Goal: Task Accomplishment & Management: Manage account settings

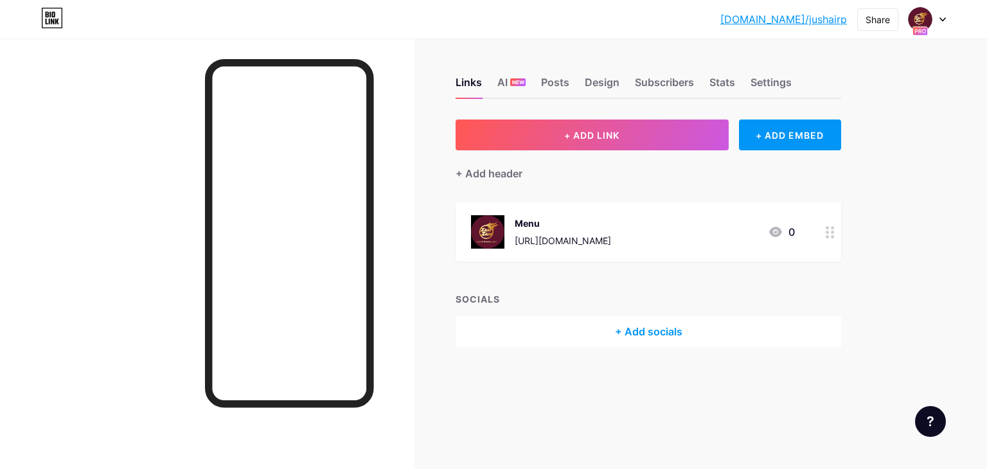
click at [851, 19] on div "[DOMAIN_NAME]/jushai... [DOMAIN_NAME]/jushairp Share Switch accounts Jushair [D…" at bounding box center [834, 19] width 226 height 23
click at [836, 19] on link "[DOMAIN_NAME]/jushairp" at bounding box center [784, 19] width 127 height 15
click at [942, 20] on icon at bounding box center [943, 19] width 5 height 3
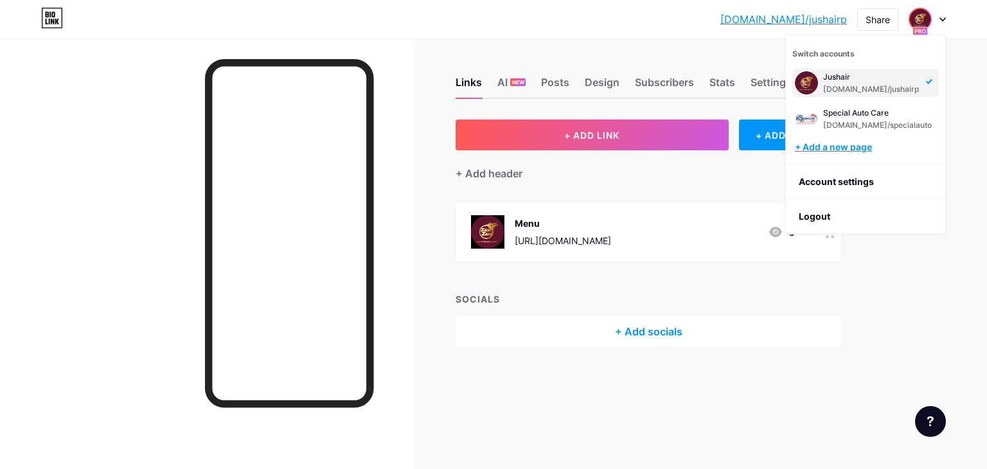
click at [860, 149] on div "+ Add a new page" at bounding box center [867, 147] width 144 height 13
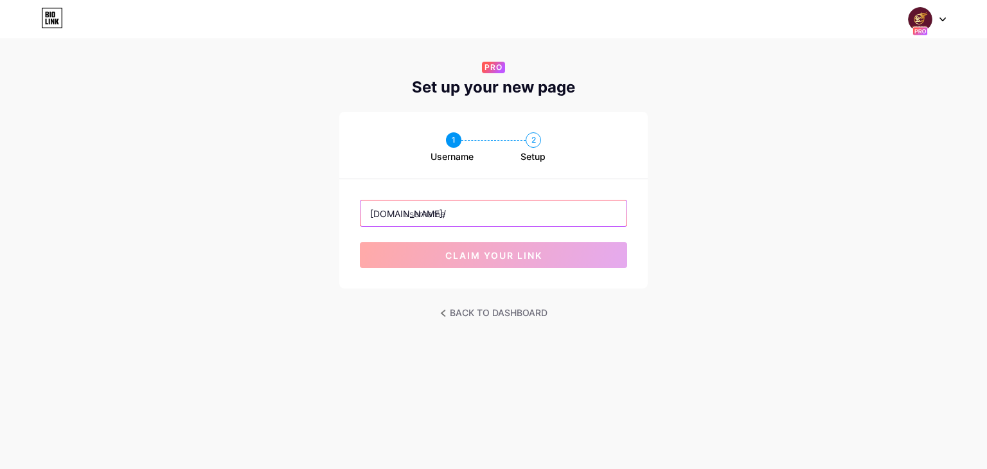
click at [483, 212] on input "text" at bounding box center [494, 214] width 266 height 26
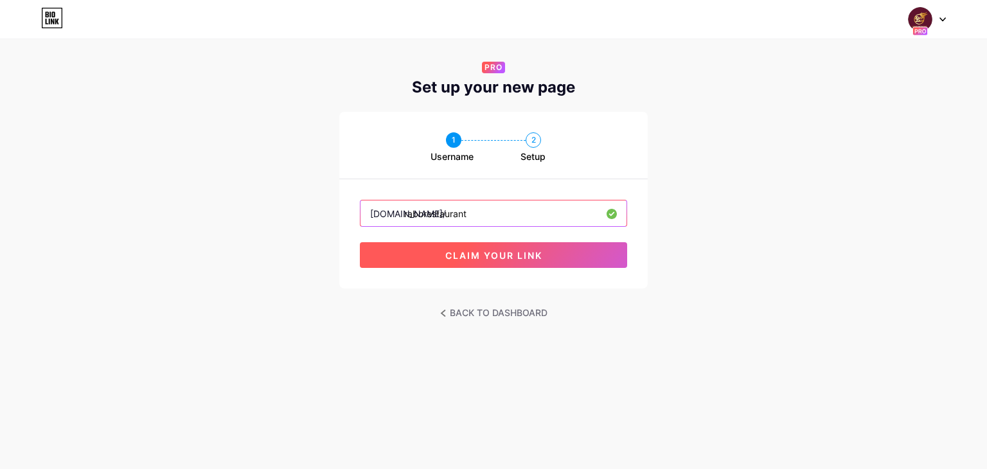
type input "raborestaurant"
click at [498, 257] on span "claim your link" at bounding box center [494, 255] width 97 height 11
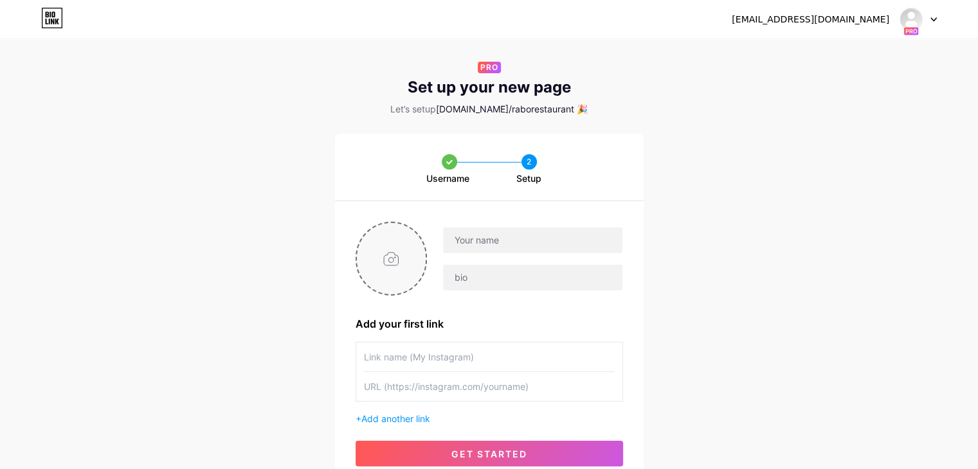
click at [396, 255] on input "file" at bounding box center [391, 258] width 69 height 71
click at [402, 266] on input "file" at bounding box center [391, 258] width 69 height 71
type input "C:\fakepath\rabo.png"
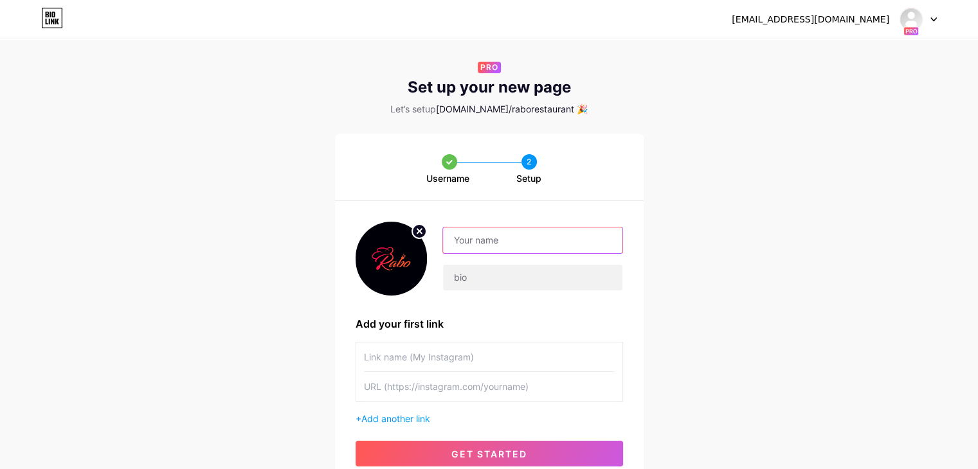
click at [530, 243] on input "text" at bounding box center [532, 241] width 179 height 26
type input "Rabo Restaurant"
click at [750, 262] on div "Username 2 Setup Rabo Restaurant Add your first link + Add another link get sta…" at bounding box center [489, 311] width 978 height 354
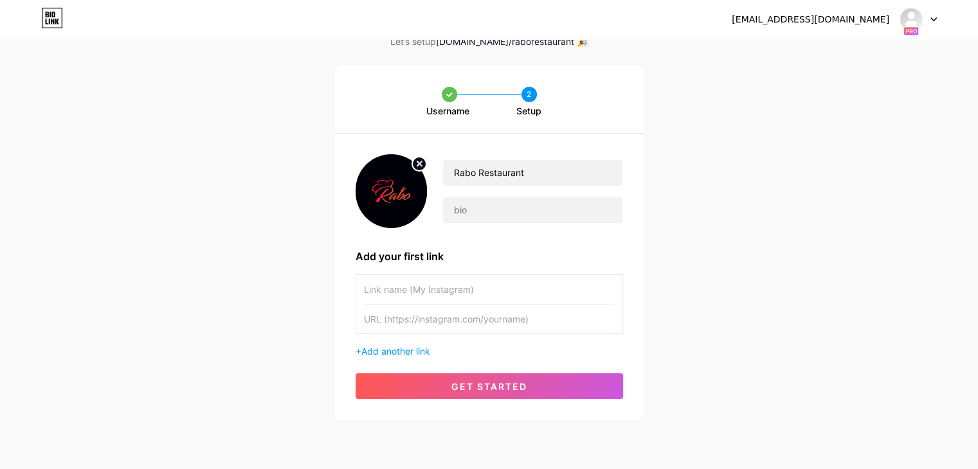
scroll to position [69, 0]
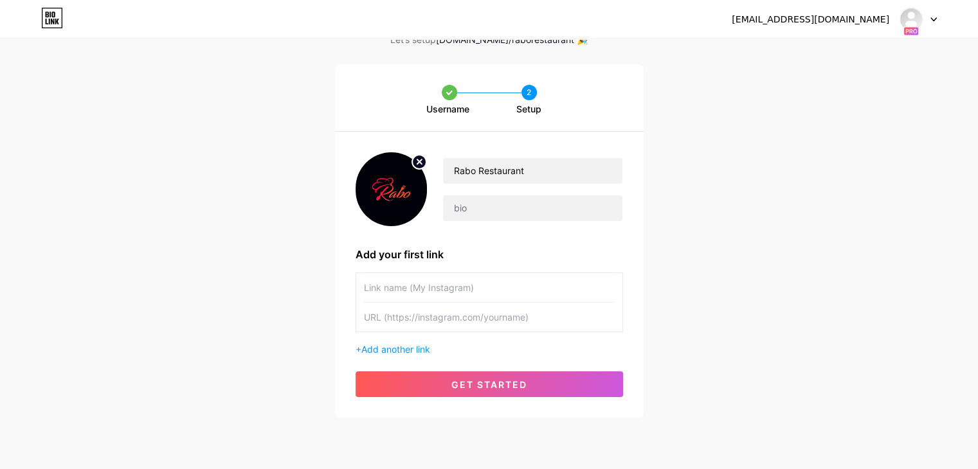
paste input "[URL][DOMAIN_NAME][DOMAIN_NAME]"
type input "[URL][DOMAIN_NAME][DOMAIN_NAME]"
click at [485, 296] on input "text" at bounding box center [489, 287] width 251 height 29
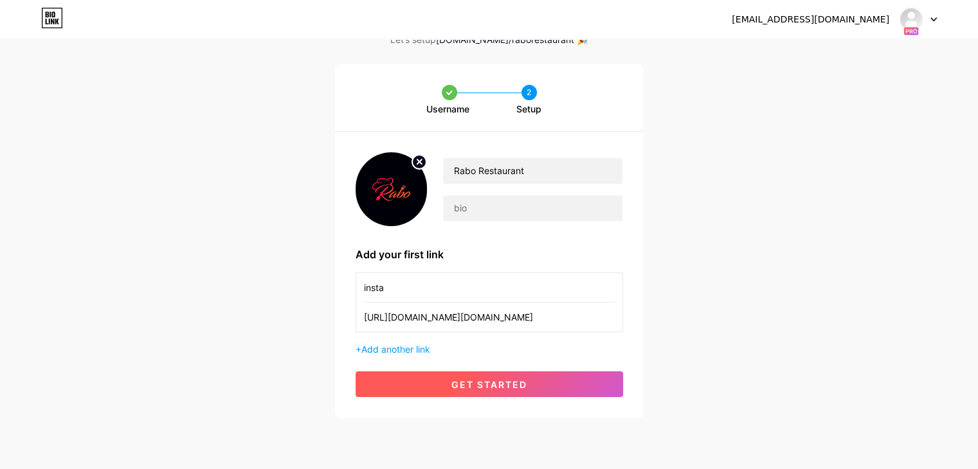
type input "insta"
click at [568, 392] on button "get started" at bounding box center [489, 385] width 267 height 26
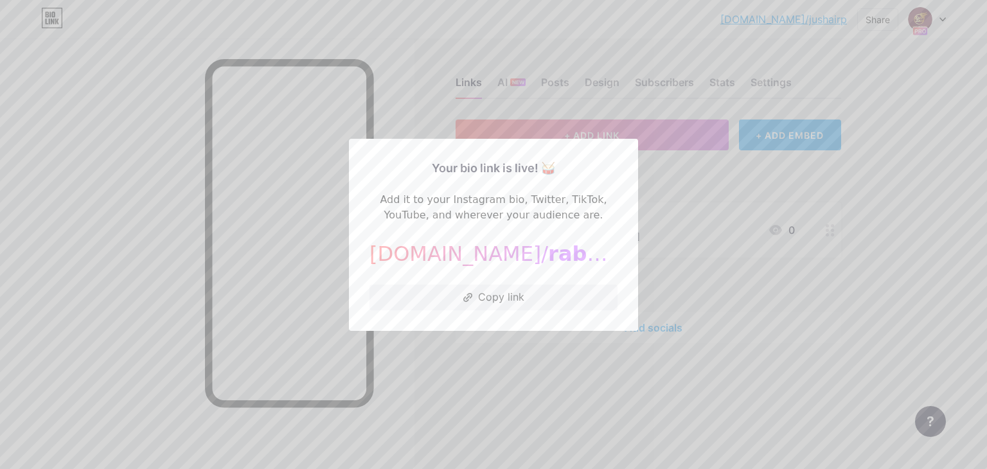
click at [450, 330] on div "Your bio link is live! 🥁 Add it to your Instagram bio, Twitter, TikTok, YouTube…" at bounding box center [493, 235] width 289 height 192
click at [403, 397] on div at bounding box center [493, 234] width 987 height 469
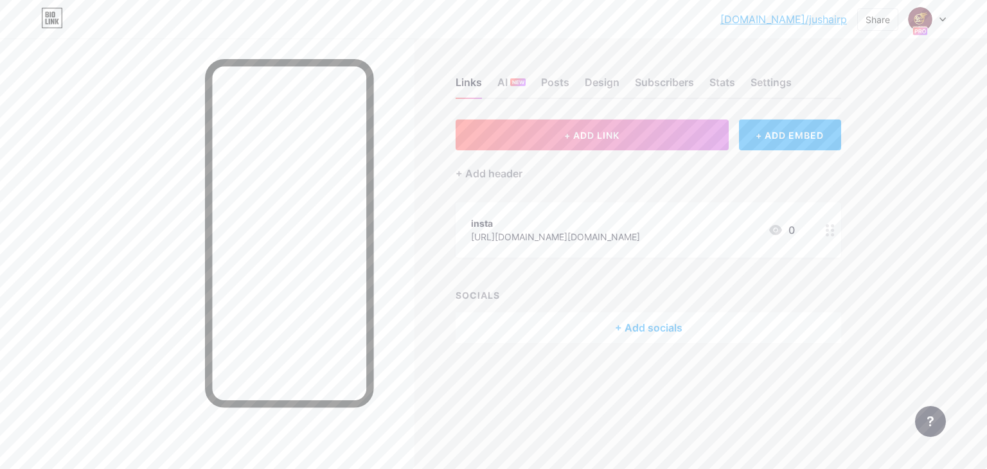
click at [823, 20] on link "[DOMAIN_NAME]/jushairp" at bounding box center [784, 19] width 127 height 15
click at [946, 12] on div at bounding box center [927, 19] width 37 height 23
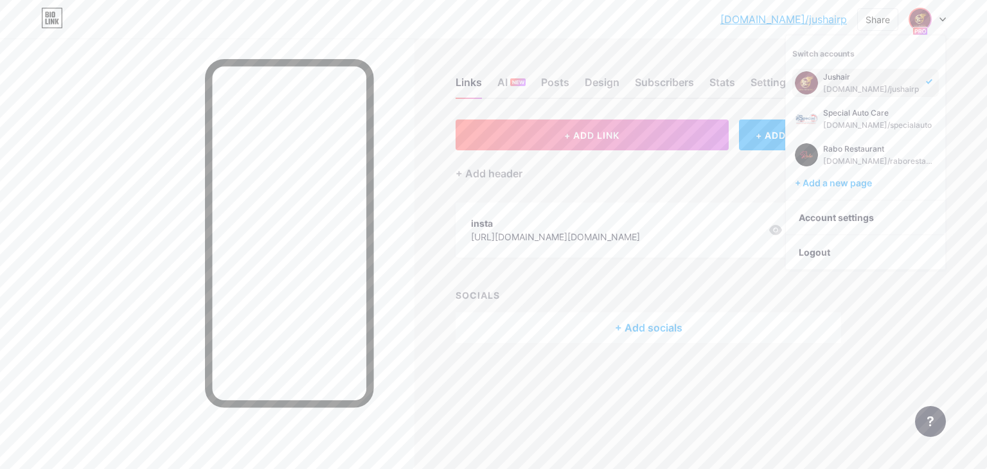
drag, startPoint x: 885, startPoint y: 80, endPoint x: 905, endPoint y: 73, distance: 20.5
click at [905, 73] on div "Jushair" at bounding box center [872, 77] width 96 height 10
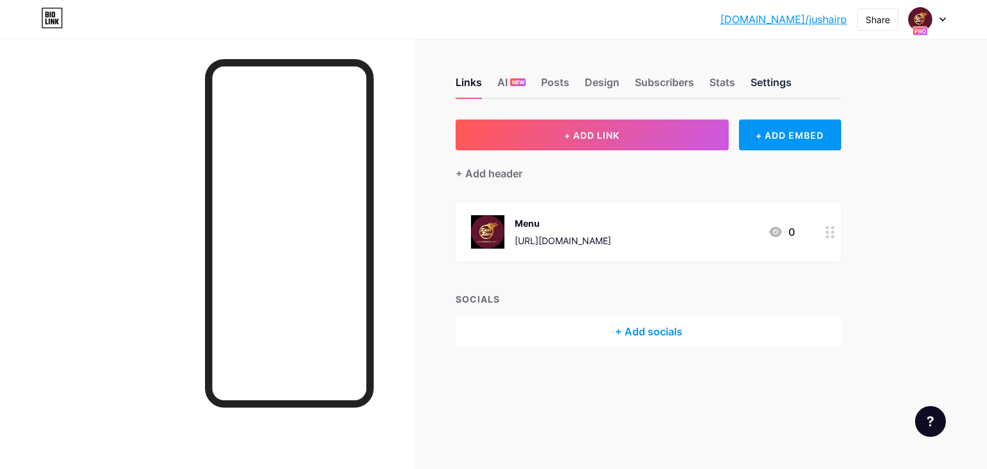
click at [771, 75] on div "Settings" at bounding box center [771, 86] width 41 height 23
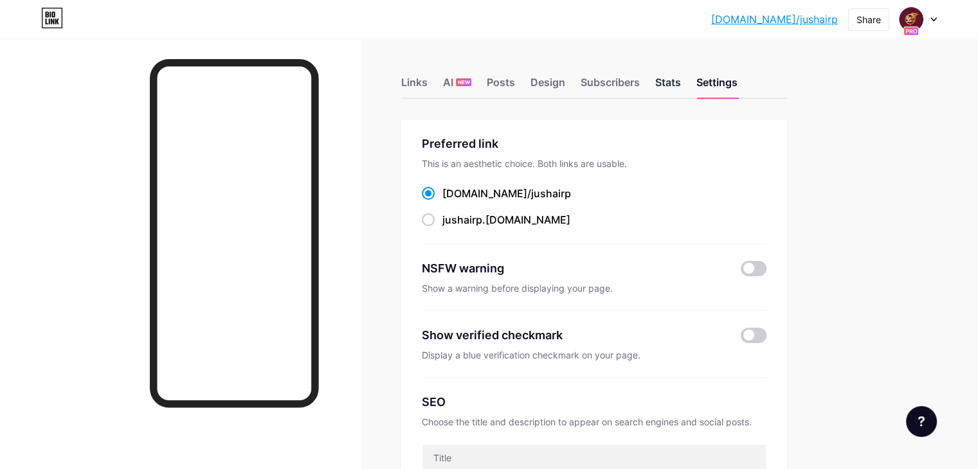
click at [681, 78] on div "Stats" at bounding box center [668, 86] width 26 height 23
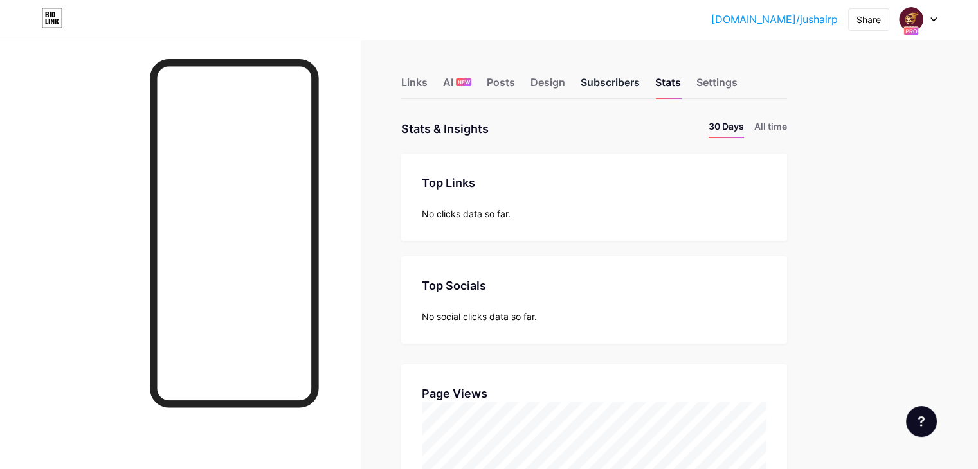
click at [640, 81] on div "Subscribers" at bounding box center [610, 86] width 59 height 23
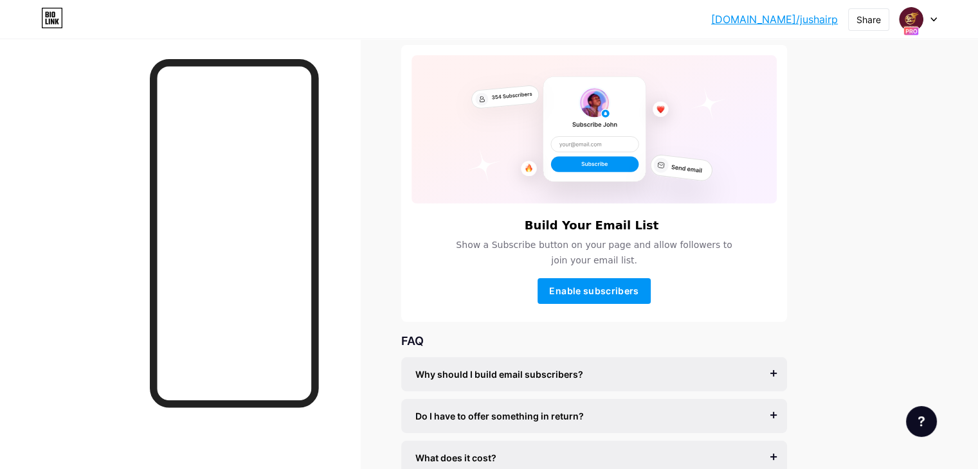
scroll to position [144, 0]
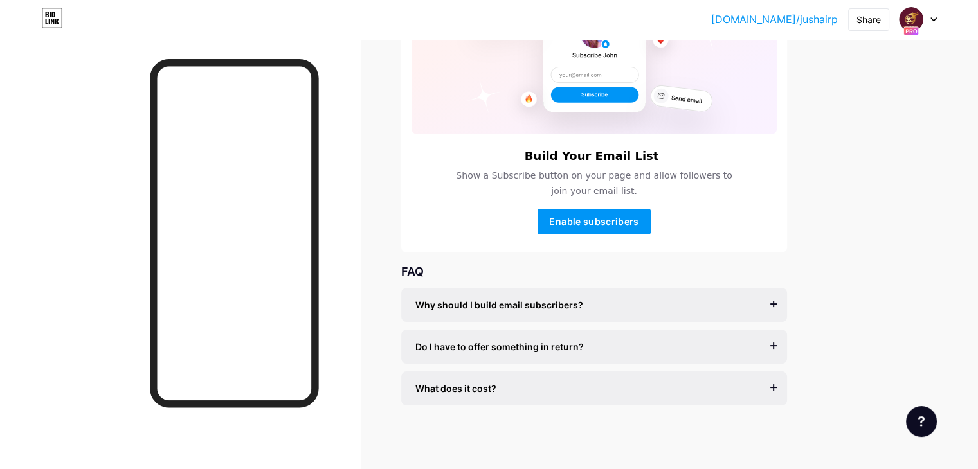
click at [932, 17] on icon at bounding box center [933, 19] width 6 height 5
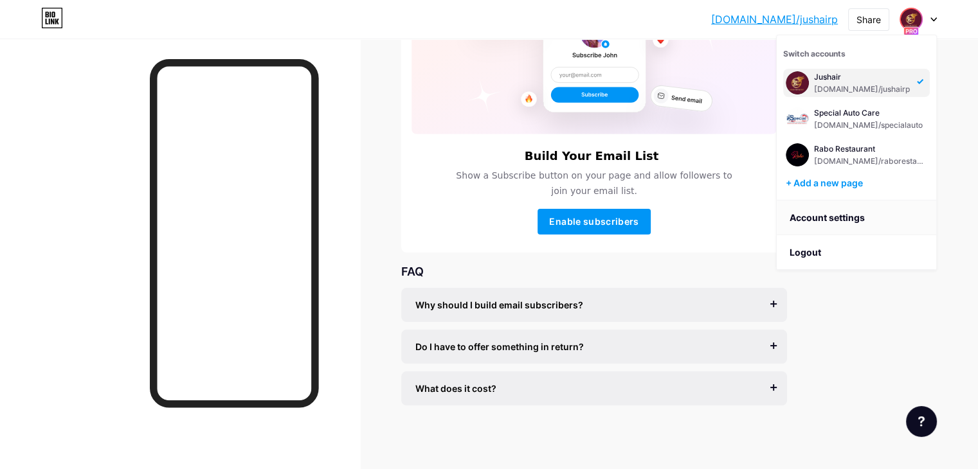
click at [833, 217] on link "Account settings" at bounding box center [856, 218] width 159 height 35
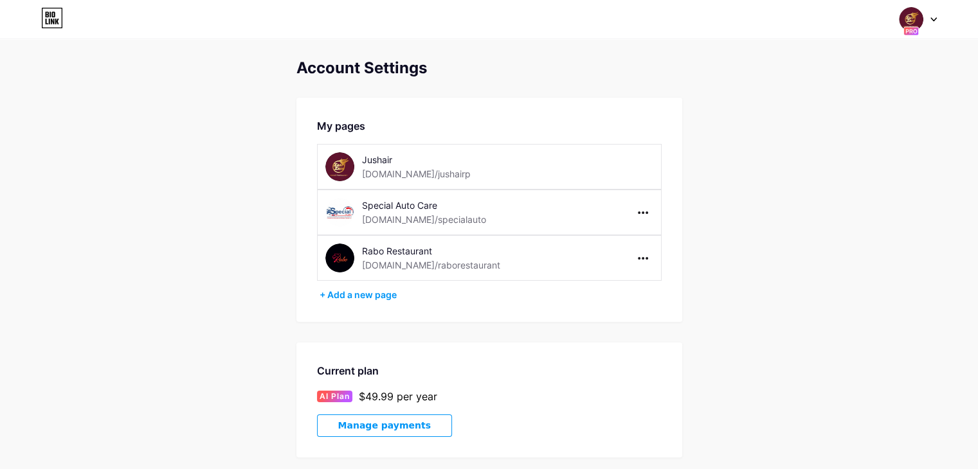
click at [617, 163] on div "Jushair bio.link/jushairp" at bounding box center [489, 167] width 345 height 46
click at [642, 210] on div at bounding box center [643, 213] width 21 height 21
click at [764, 146] on div "Account Settings My pages Jushair bio.link/jushairp Special Auto Care bio.link/…" at bounding box center [489, 408] width 978 height 699
click at [496, 173] on div "Jushair bio.link/jushairp" at bounding box center [434, 166] width 219 height 29
click at [387, 163] on div "Jushair" at bounding box center [431, 160] width 139 height 14
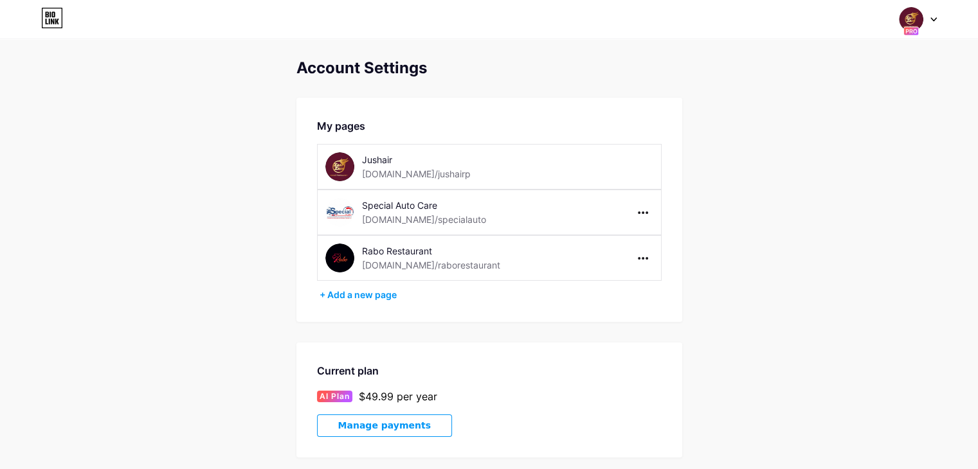
click at [928, 15] on div at bounding box center [917, 19] width 37 height 23
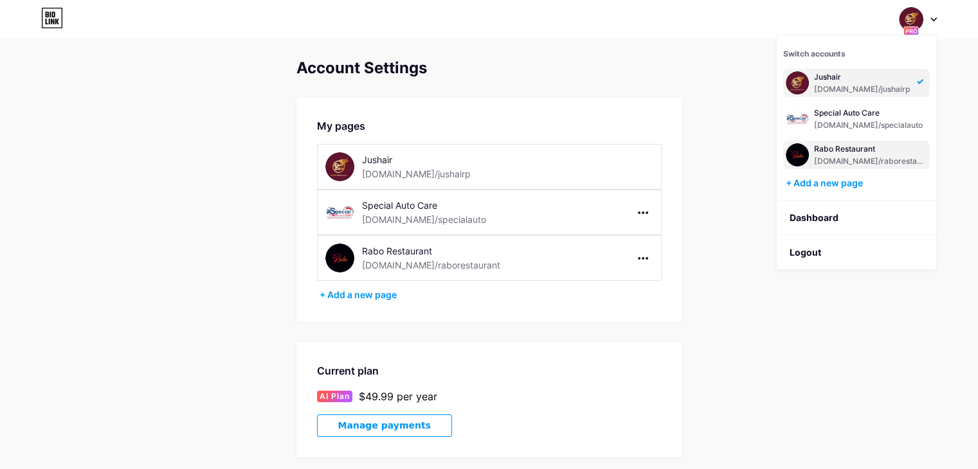
click at [836, 156] on div "[DOMAIN_NAME]/raborestaurant" at bounding box center [870, 161] width 113 height 10
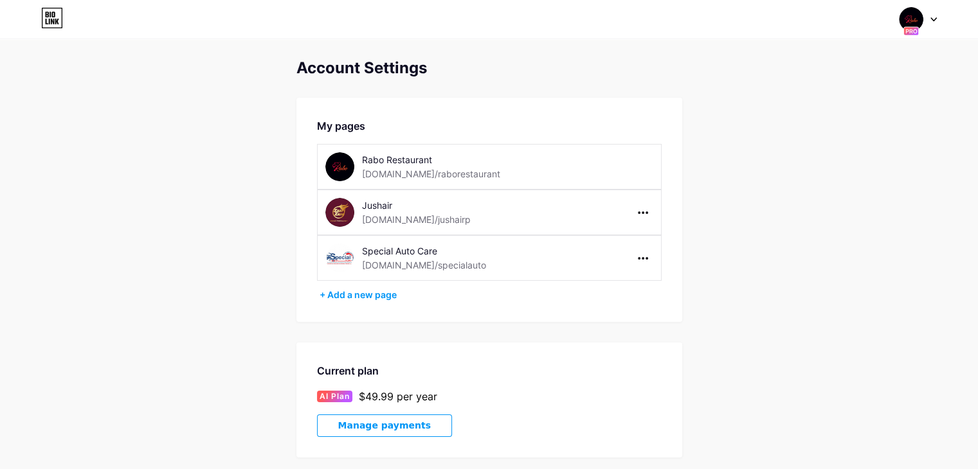
click at [57, 14] on icon at bounding box center [52, 18] width 22 height 21
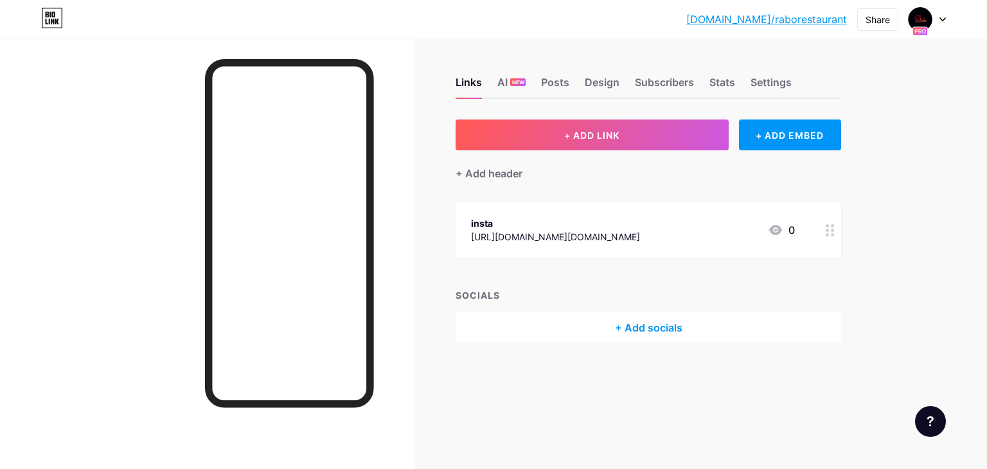
click at [642, 327] on div "+ Add socials" at bounding box center [649, 327] width 386 height 31
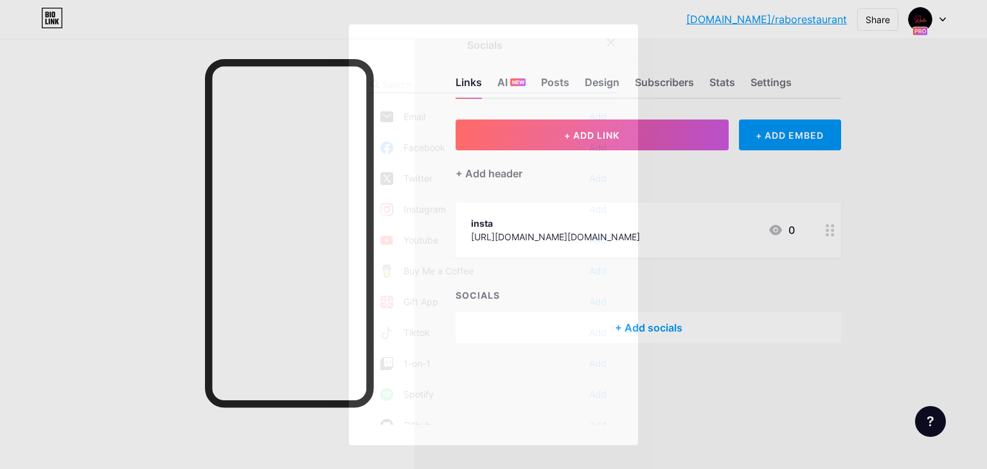
click at [611, 39] on icon at bounding box center [611, 42] width 10 height 10
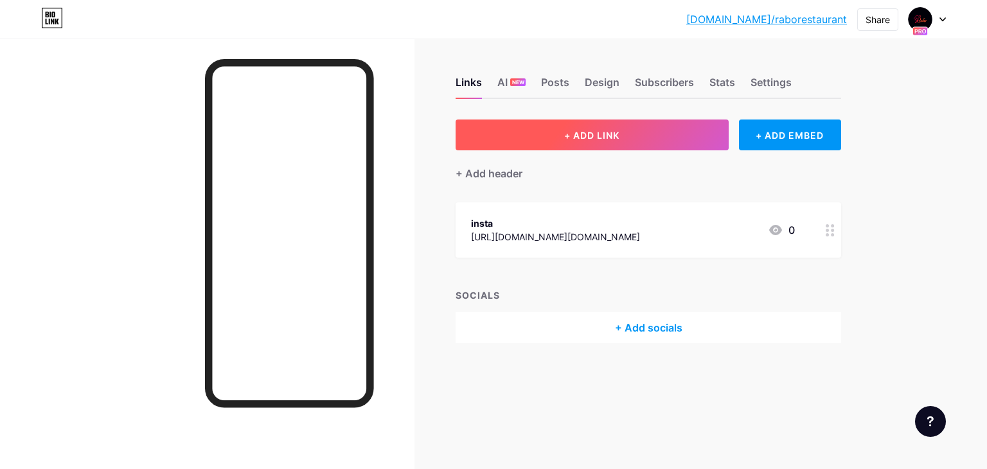
click at [603, 133] on span "+ ADD LINK" at bounding box center [591, 135] width 55 height 11
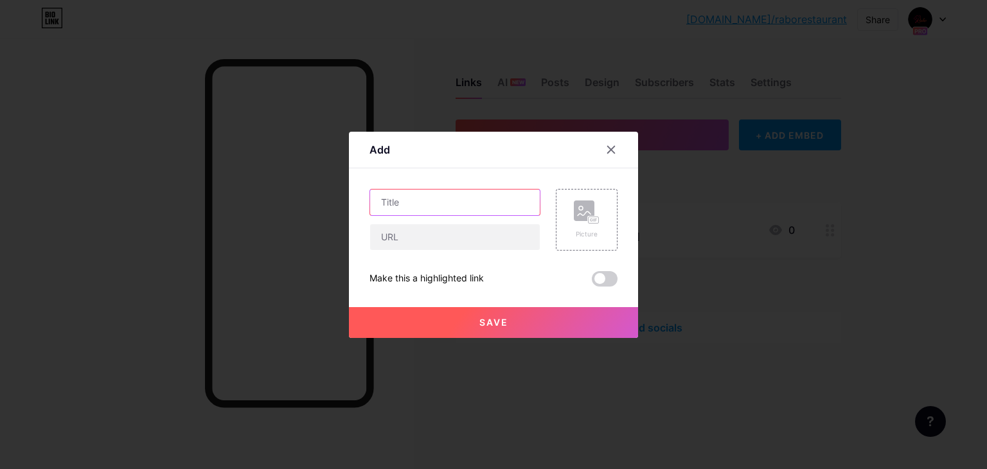
click at [455, 202] on input "text" at bounding box center [455, 203] width 170 height 26
type input "i"
type input "Instagram"
click at [425, 239] on input "text" at bounding box center [455, 237] width 170 height 26
paste input "[URL][DOMAIN_NAME][DOMAIN_NAME]"
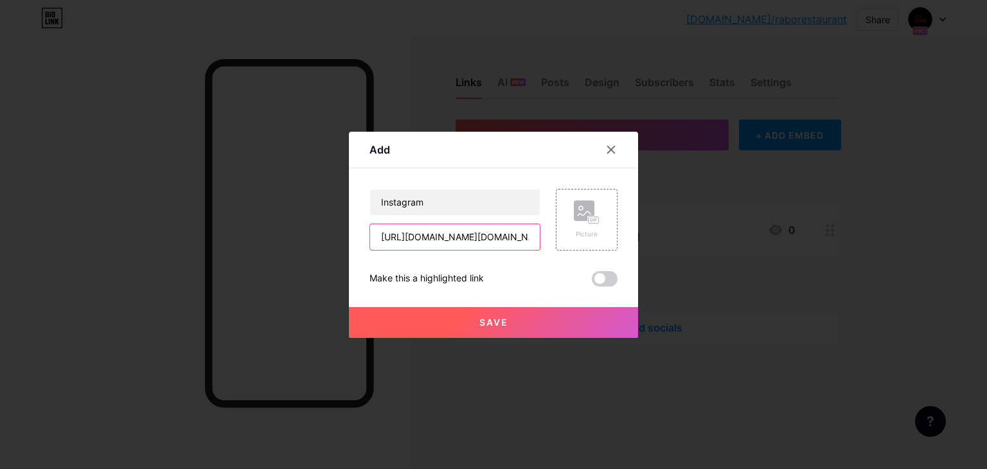
scroll to position [0, 37]
type input "[URL][DOMAIN_NAME][DOMAIN_NAME]"
click at [581, 222] on icon at bounding box center [587, 213] width 26 height 24
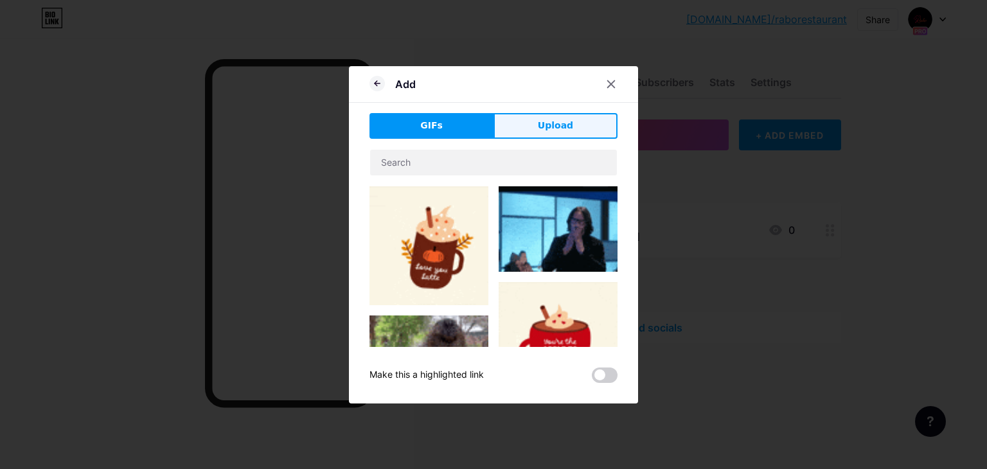
click at [545, 129] on span "Upload" at bounding box center [555, 126] width 35 height 14
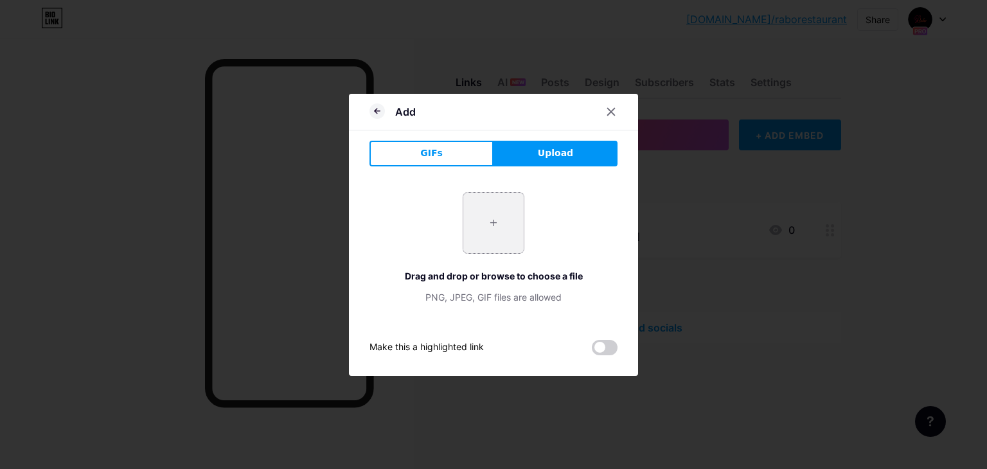
click at [504, 230] on input "file" at bounding box center [494, 223] width 60 height 60
type input "C:\fakepath\insta.jpg"
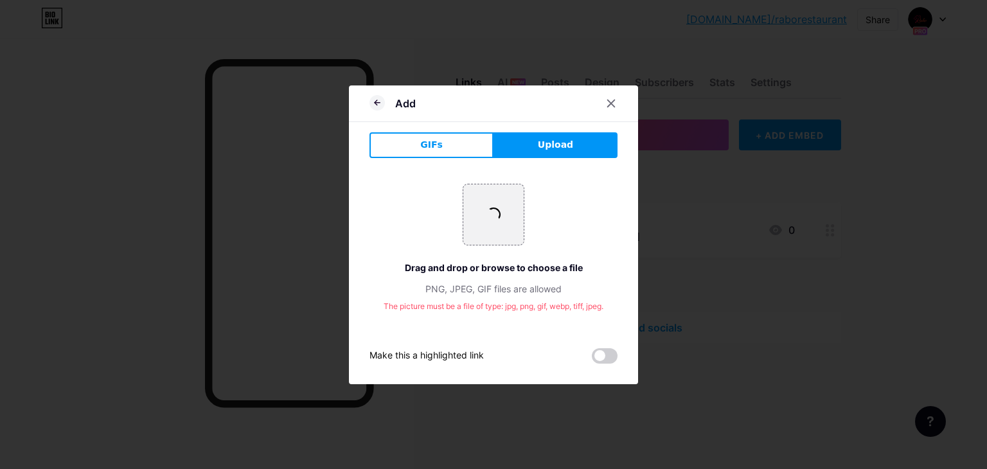
click at [558, 148] on span "Upload" at bounding box center [555, 145] width 35 height 14
click at [377, 103] on icon at bounding box center [377, 102] width 15 height 15
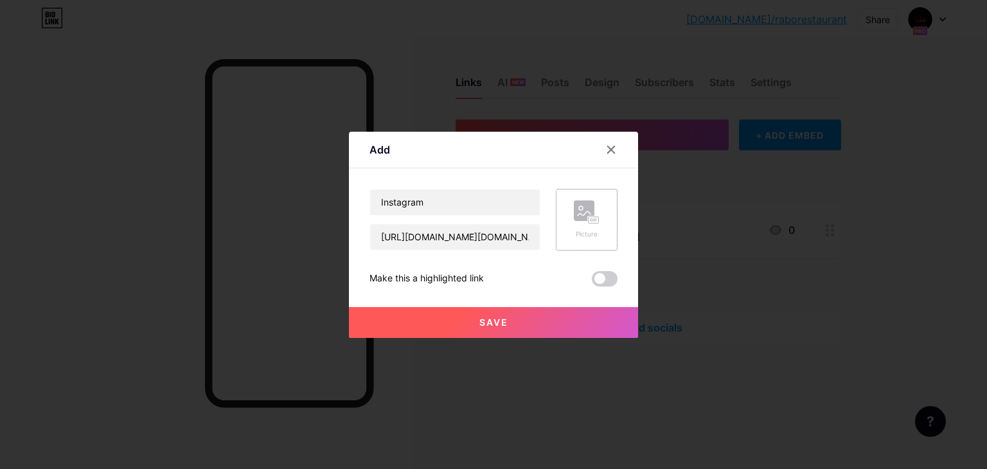
click at [600, 222] on div "Picture" at bounding box center [587, 220] width 62 height 62
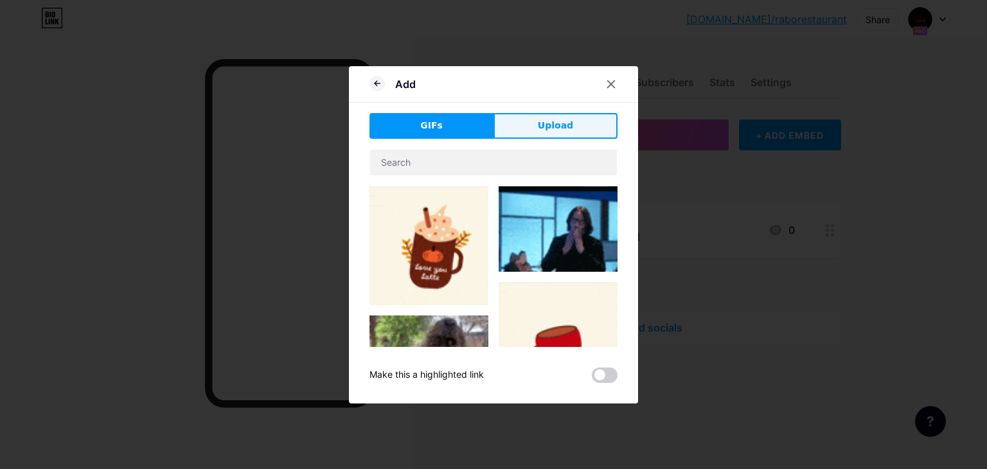
click at [561, 119] on span "Upload" at bounding box center [555, 126] width 35 height 14
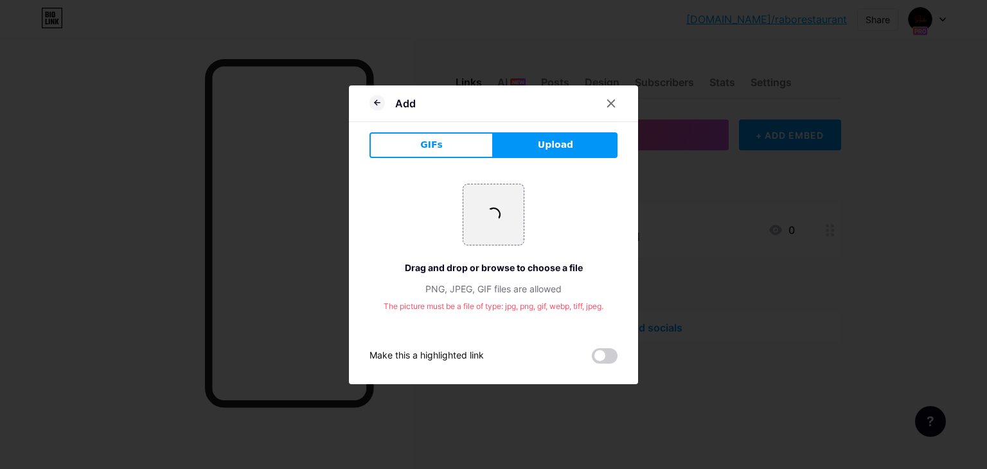
click at [548, 149] on span "Upload" at bounding box center [555, 145] width 35 height 14
click at [612, 106] on icon at bounding box center [611, 103] width 10 height 10
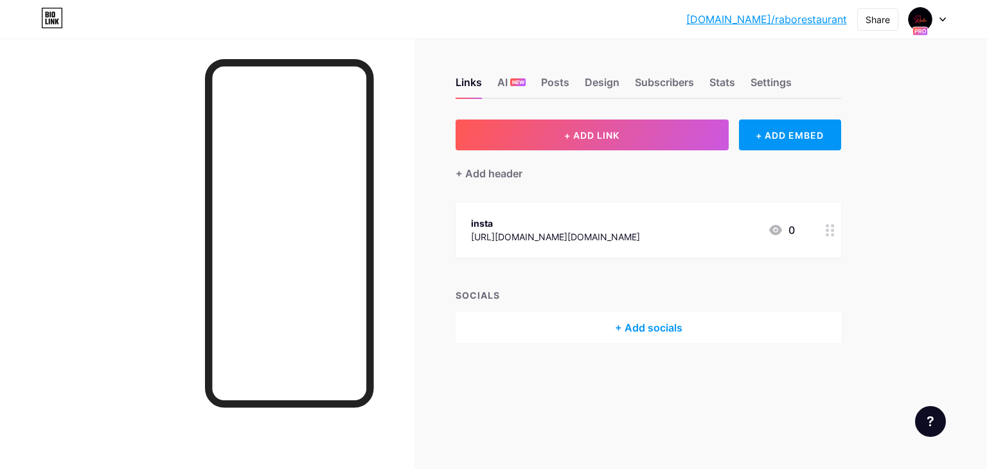
click at [647, 332] on div "+ Add socials" at bounding box center [649, 327] width 386 height 31
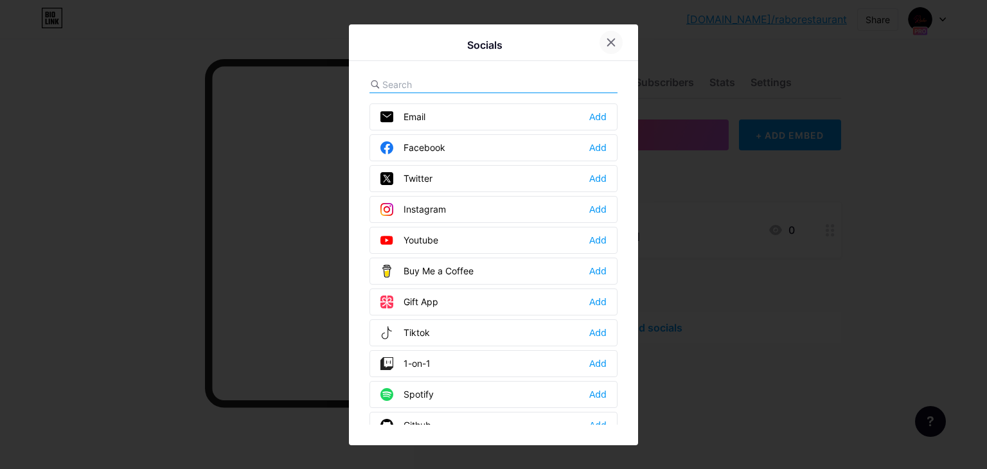
click at [615, 41] on icon at bounding box center [611, 42] width 10 height 10
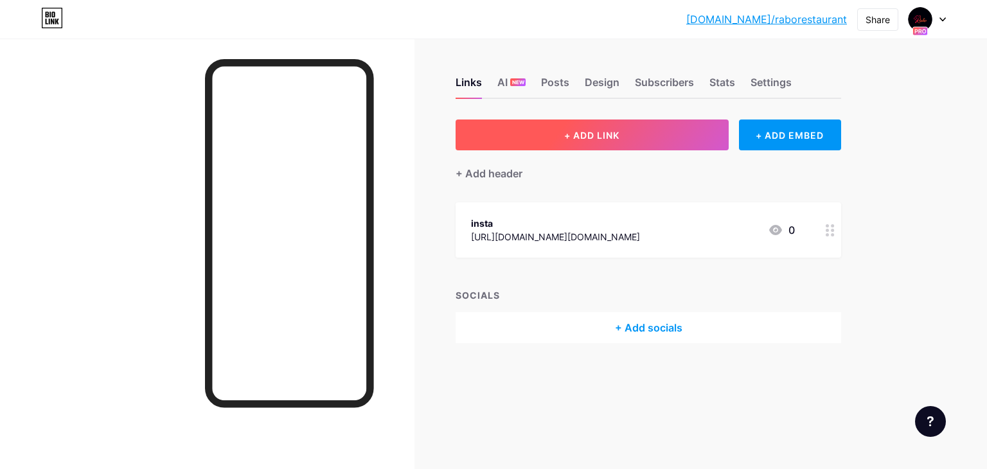
click at [668, 134] on button "+ ADD LINK" at bounding box center [592, 135] width 273 height 31
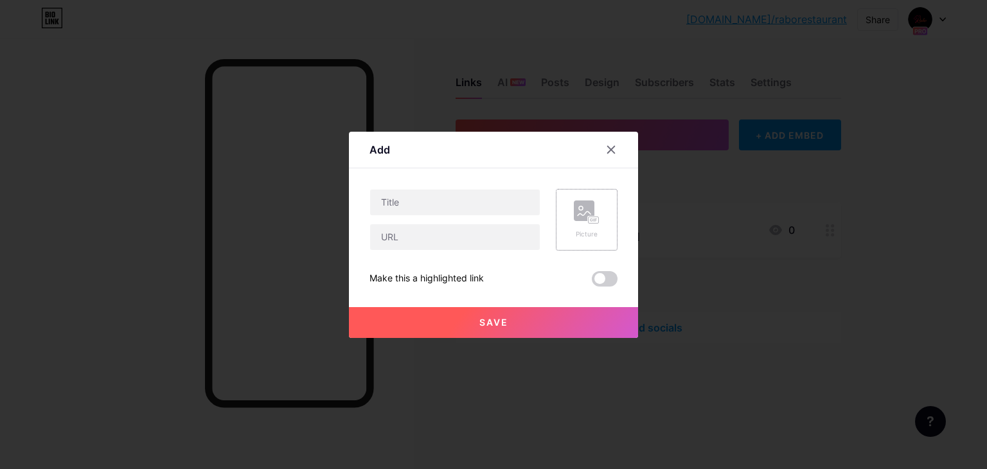
click at [572, 215] on div "Picture" at bounding box center [587, 220] width 62 height 62
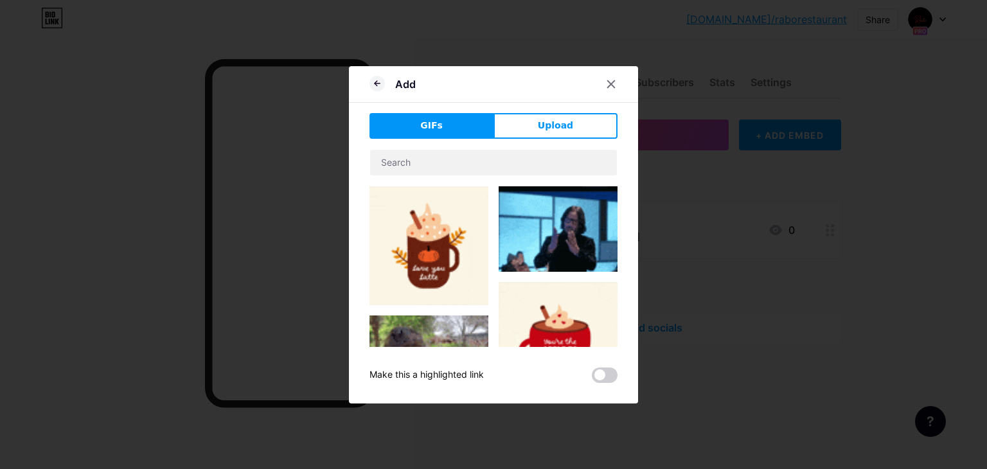
click at [528, 117] on button "Upload" at bounding box center [556, 126] width 124 height 26
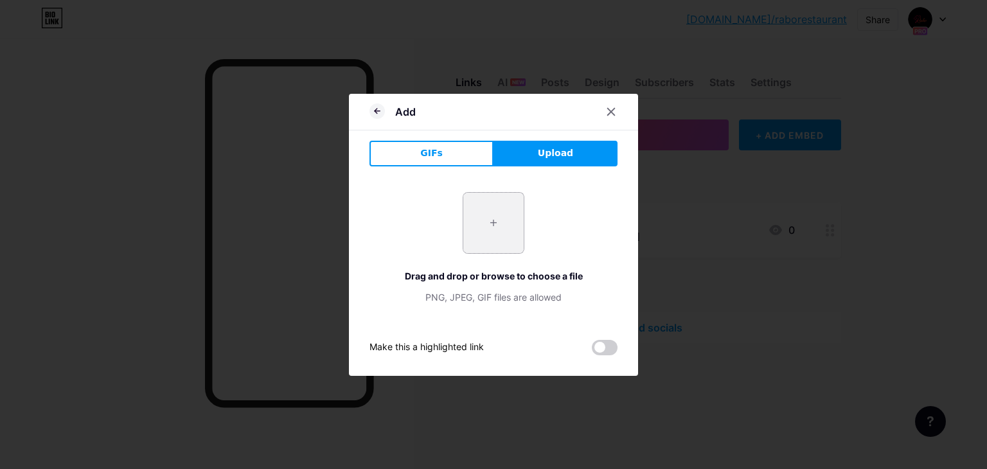
click at [487, 217] on input "file" at bounding box center [494, 223] width 60 height 60
type input "C:\fakepath\_89649395_instagram_logo_976.jpg"
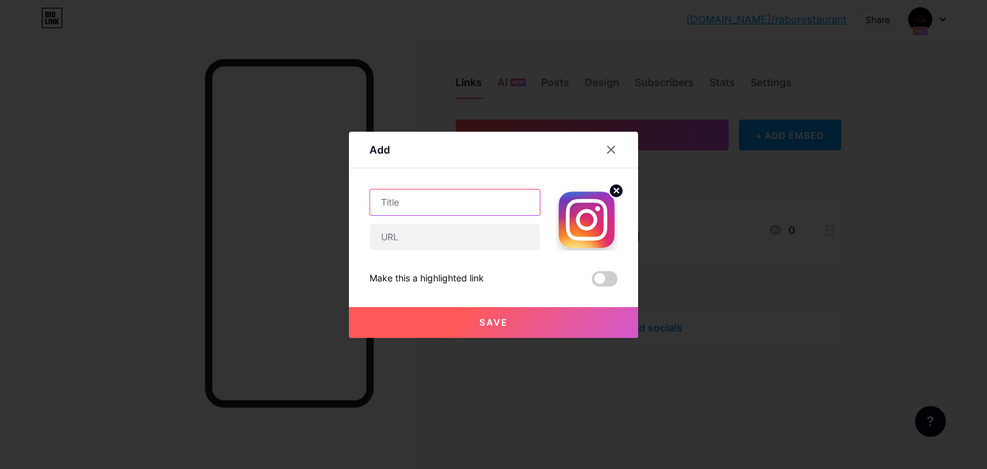
click at [472, 199] on input "text" at bounding box center [455, 203] width 170 height 26
drag, startPoint x: 472, startPoint y: 199, endPoint x: 444, endPoint y: 237, distance: 47.3
click at [443, 237] on input "text" at bounding box center [455, 237] width 170 height 26
paste input "[URL][DOMAIN_NAME][DOMAIN_NAME]"
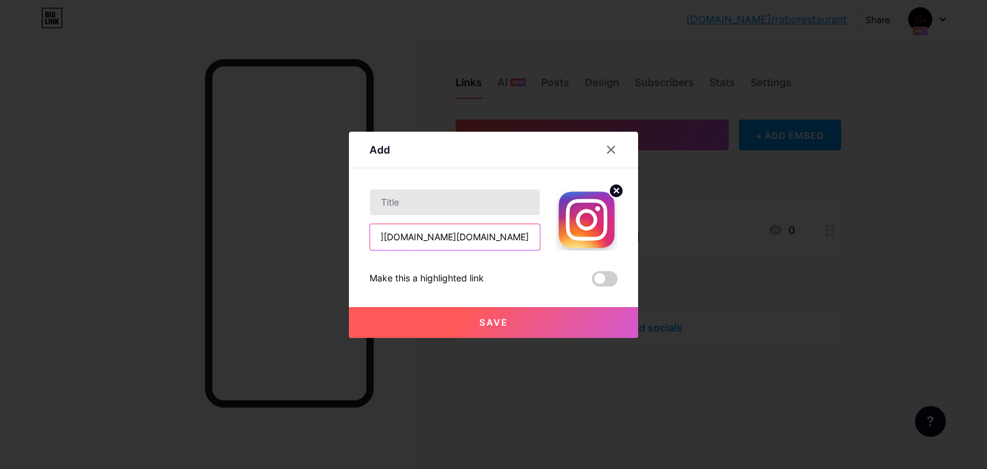
type input "[URL][DOMAIN_NAME][DOMAIN_NAME]"
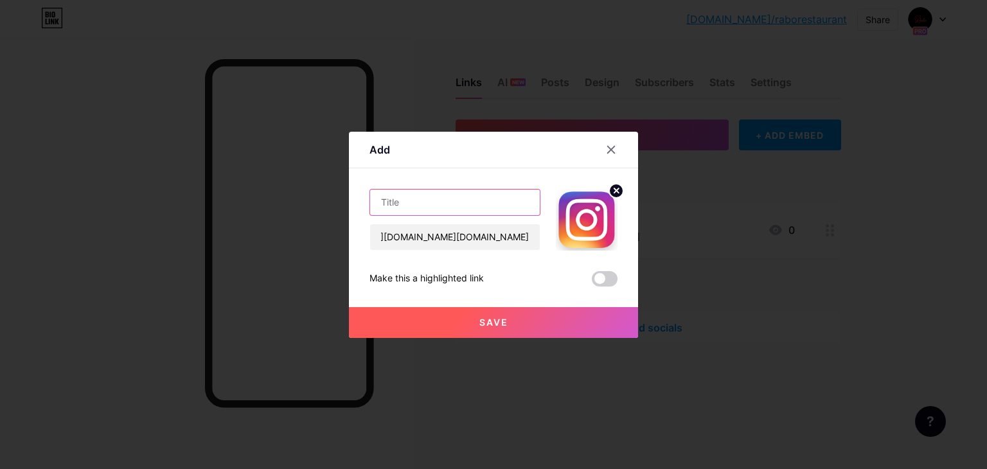
click at [464, 195] on input "text" at bounding box center [455, 203] width 170 height 26
type input "Instagram"
click at [496, 324] on span "Save" at bounding box center [494, 322] width 29 height 11
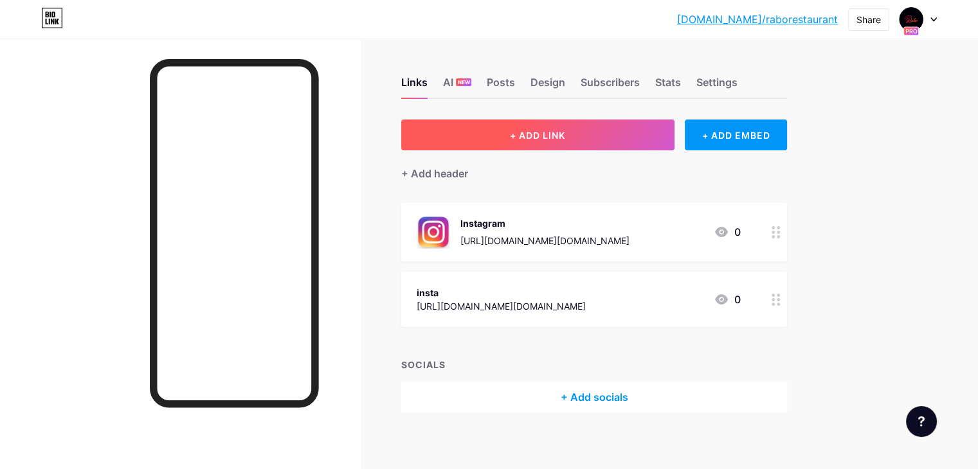
click at [565, 132] on span "+ ADD LINK" at bounding box center [537, 135] width 55 height 11
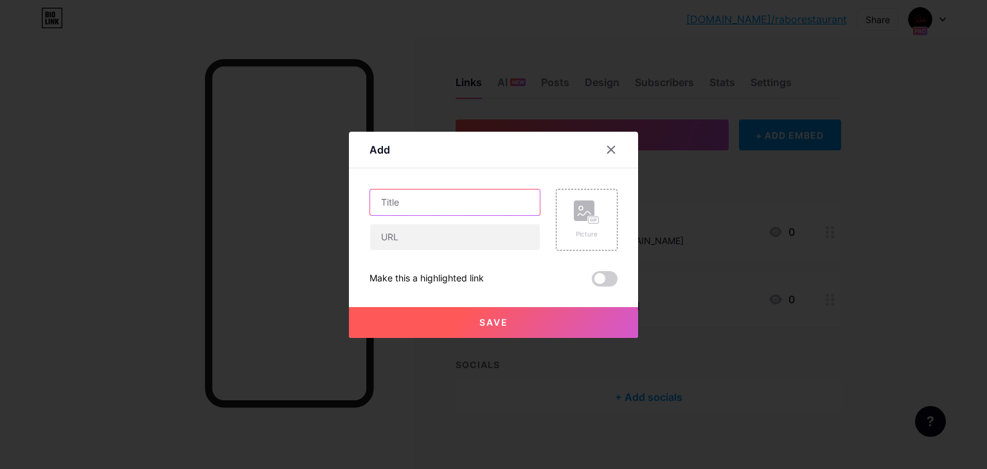
click at [440, 208] on input "text" at bounding box center [455, 203] width 170 height 26
type input "Facebook"
click at [426, 239] on input "text" at bounding box center [455, 237] width 170 height 26
paste input "[URL][DOMAIN_NAME]"
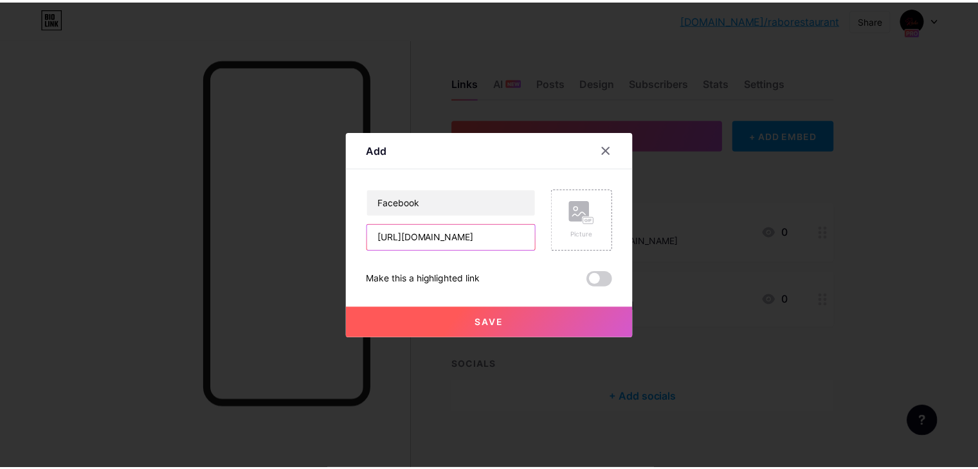
scroll to position [0, 37]
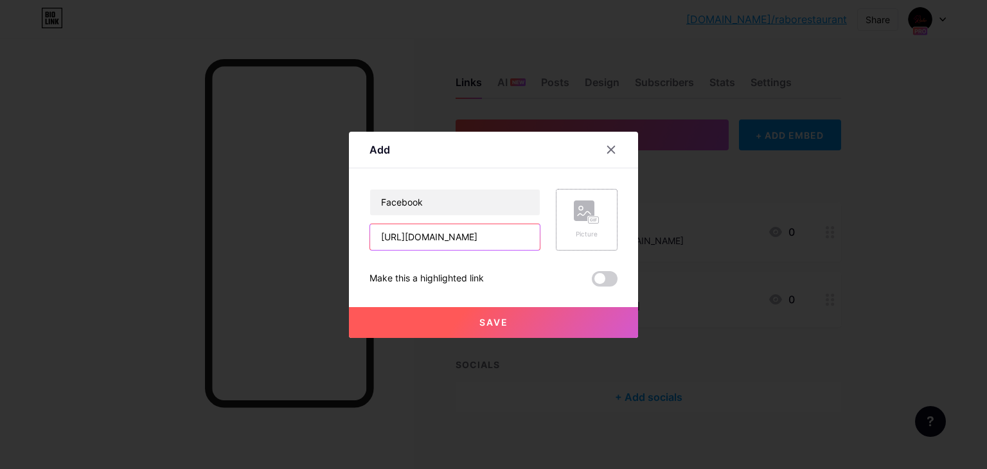
type input "[URL][DOMAIN_NAME]"
click at [586, 214] on rect at bounding box center [584, 211] width 21 height 21
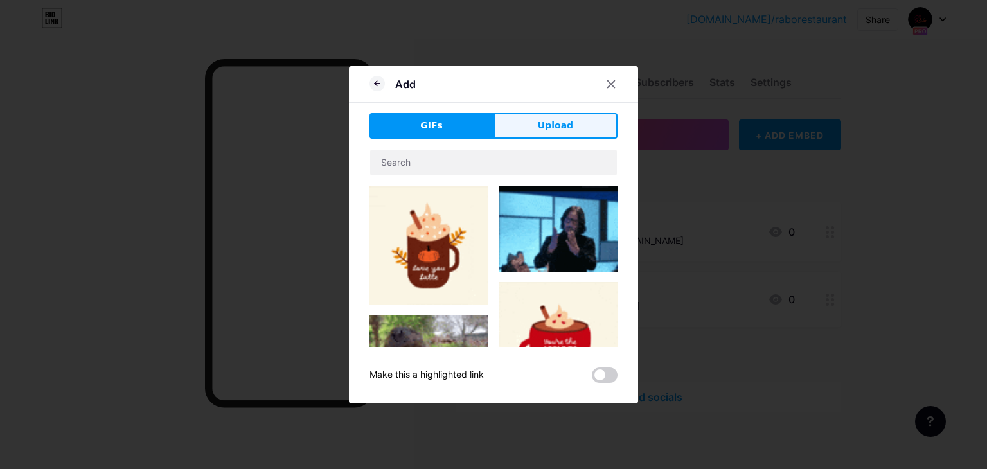
click at [554, 122] on span "Upload" at bounding box center [555, 126] width 35 height 14
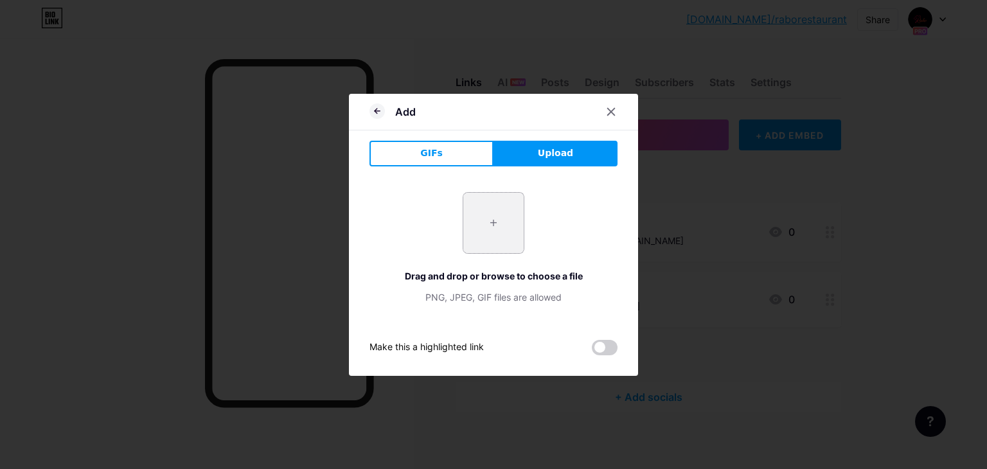
click at [501, 212] on input "file" at bounding box center [494, 223] width 60 height 60
type input "C:\fakepath\facebook.png"
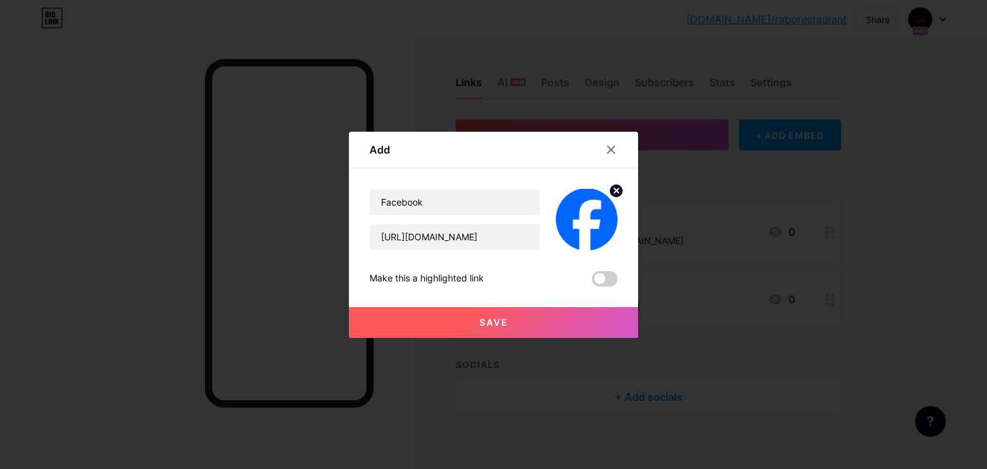
click at [546, 318] on button "Save" at bounding box center [493, 322] width 289 height 31
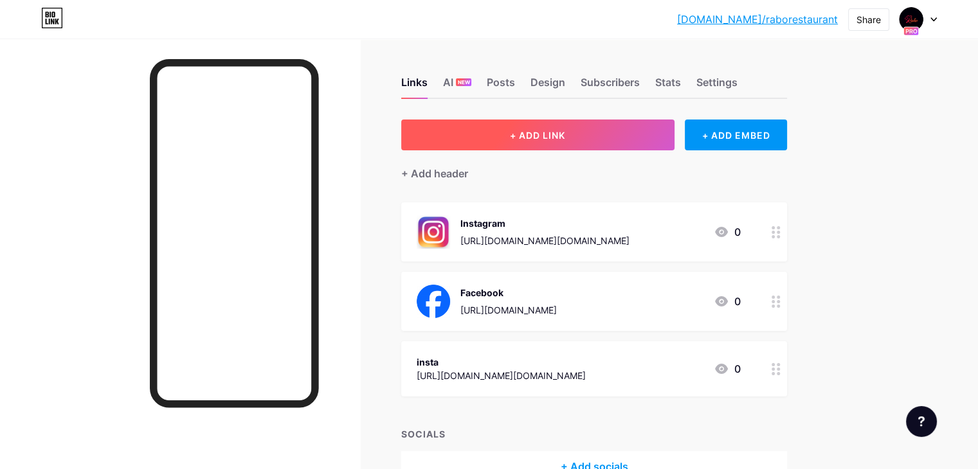
click at [632, 138] on button "+ ADD LINK" at bounding box center [537, 135] width 273 height 31
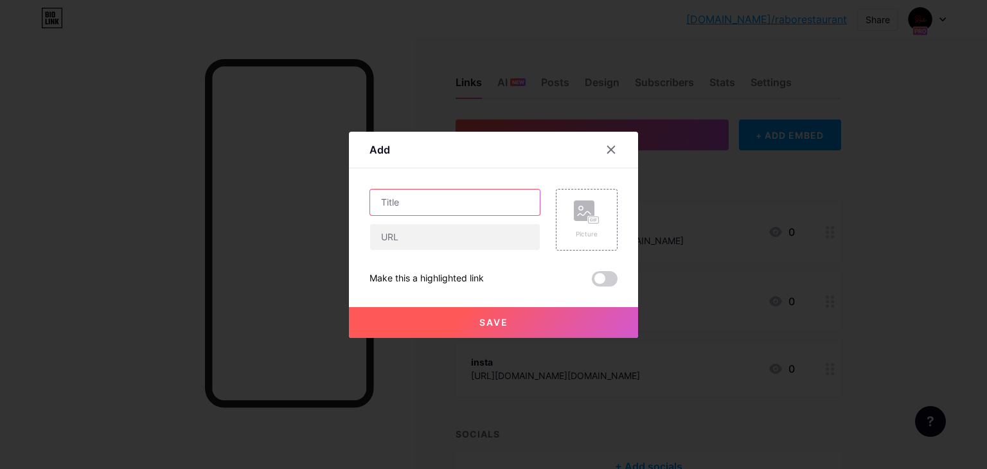
click at [443, 204] on input "text" at bounding box center [455, 203] width 170 height 26
type input "Youtube"
click at [440, 248] on input "text" at bounding box center [455, 237] width 170 height 26
click at [575, 217] on rect at bounding box center [584, 211] width 21 height 21
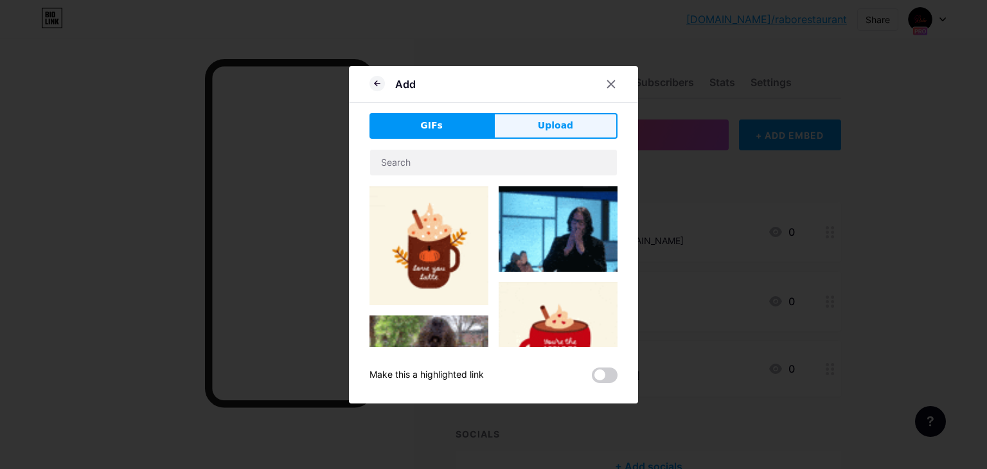
click at [519, 127] on button "Upload" at bounding box center [556, 126] width 124 height 26
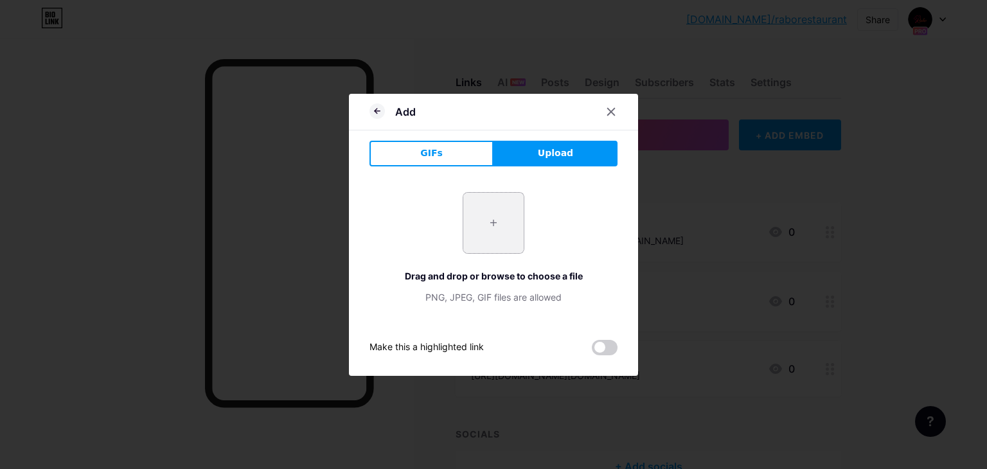
click at [483, 210] on input "file" at bounding box center [494, 223] width 60 height 60
click at [539, 155] on button "Upload" at bounding box center [556, 154] width 124 height 26
click at [507, 212] on input "file" at bounding box center [494, 223] width 60 height 60
type input "C:\fakepath\youtube.png"
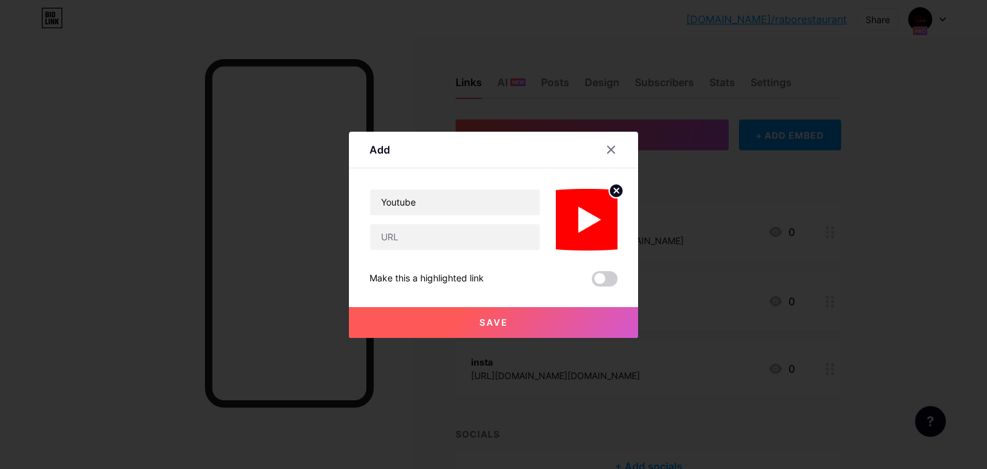
click at [493, 326] on span "Save" at bounding box center [494, 322] width 29 height 11
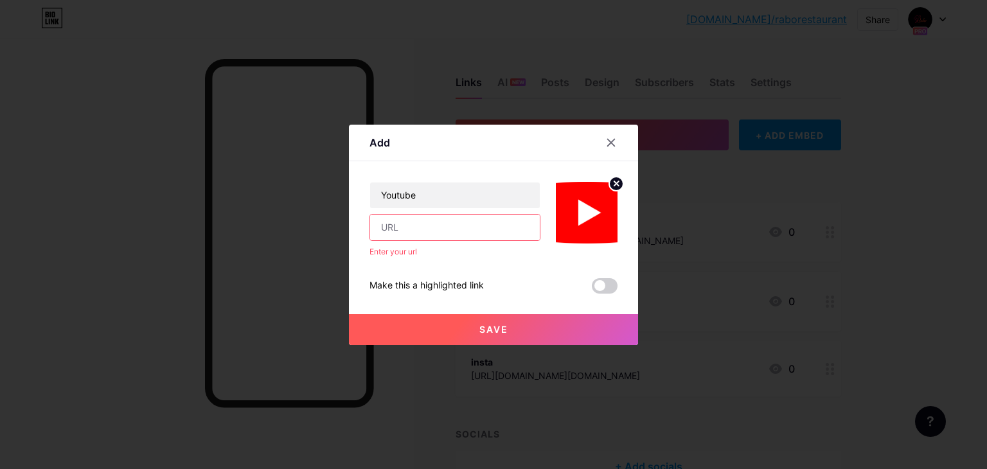
click at [604, 146] on div at bounding box center [611, 142] width 23 height 23
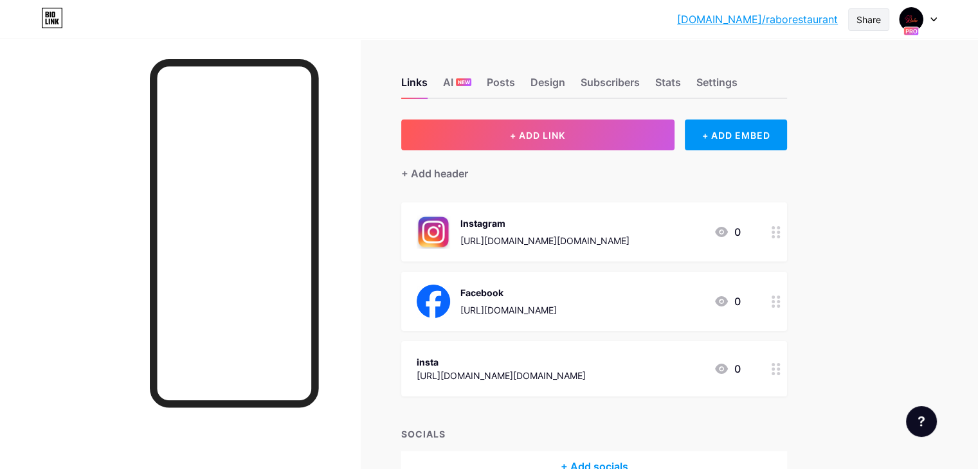
click at [883, 22] on div "Share" at bounding box center [868, 19] width 41 height 23
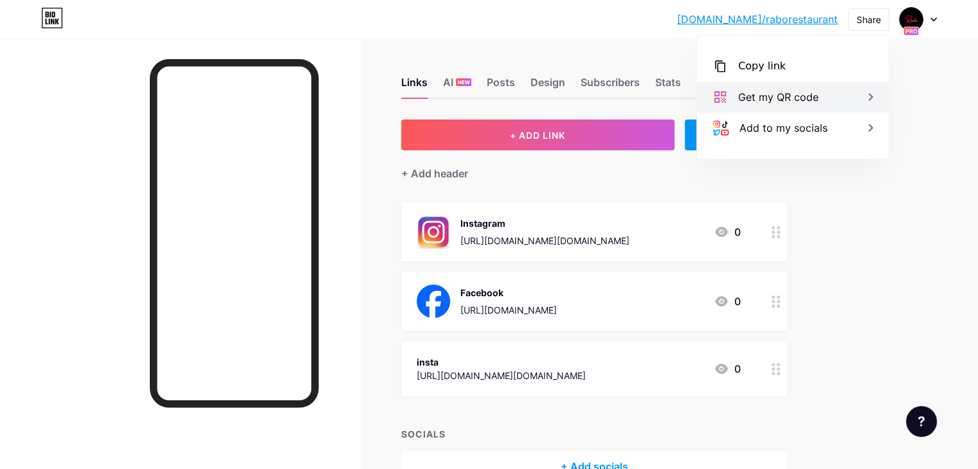
click at [782, 94] on div "Get my QR code" at bounding box center [778, 96] width 80 height 15
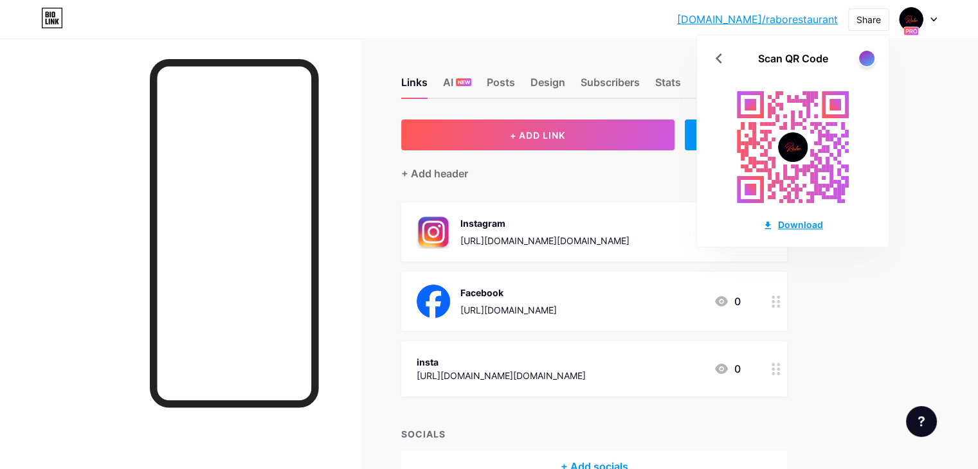
click at [802, 219] on div "Download" at bounding box center [792, 225] width 60 height 14
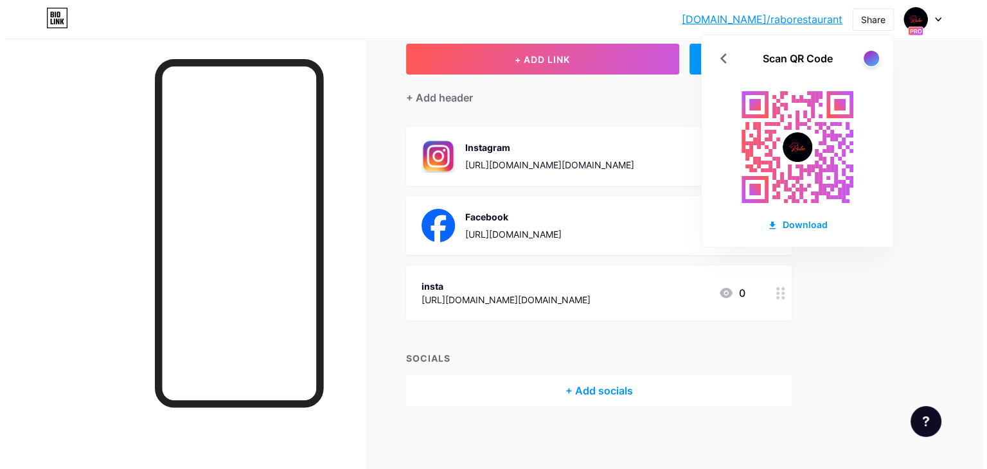
scroll to position [77, 0]
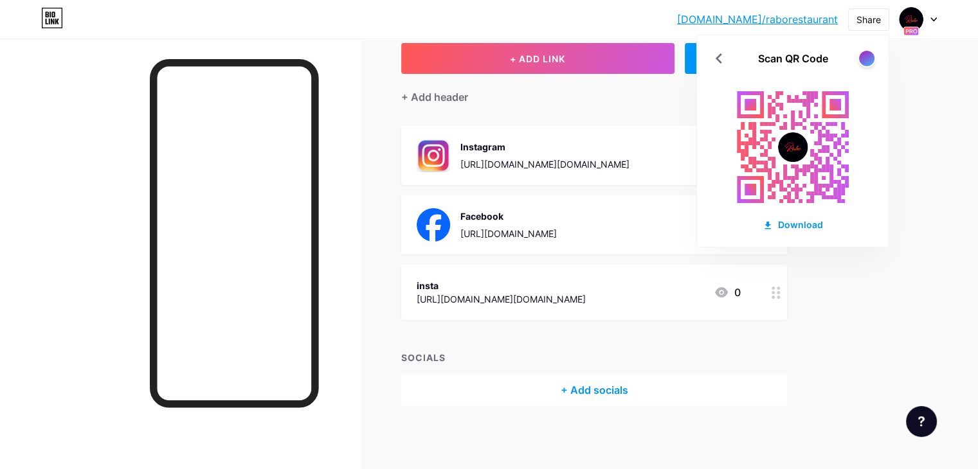
click at [673, 15] on div "[DOMAIN_NAME]/rabore... [DOMAIN_NAME]/raborestaurant Share Scan QR Code Downloa…" at bounding box center [489, 19] width 978 height 23
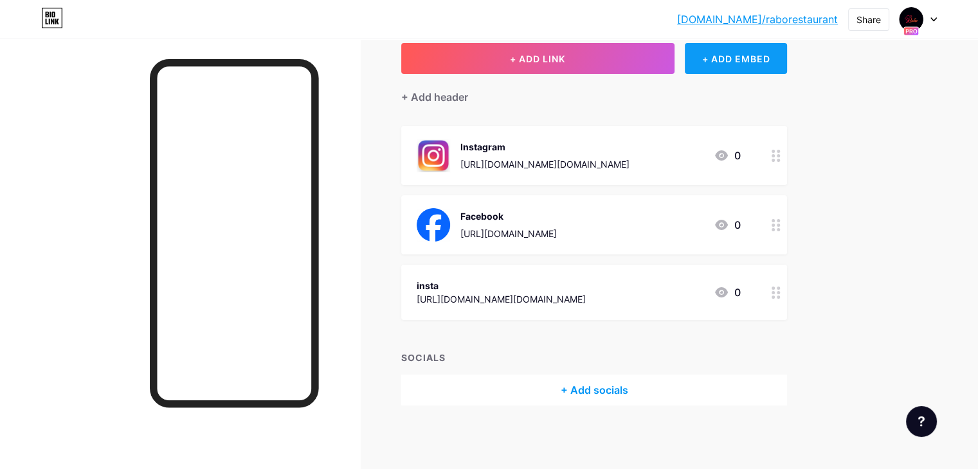
click at [784, 65] on div "+ ADD EMBED" at bounding box center [736, 58] width 102 height 31
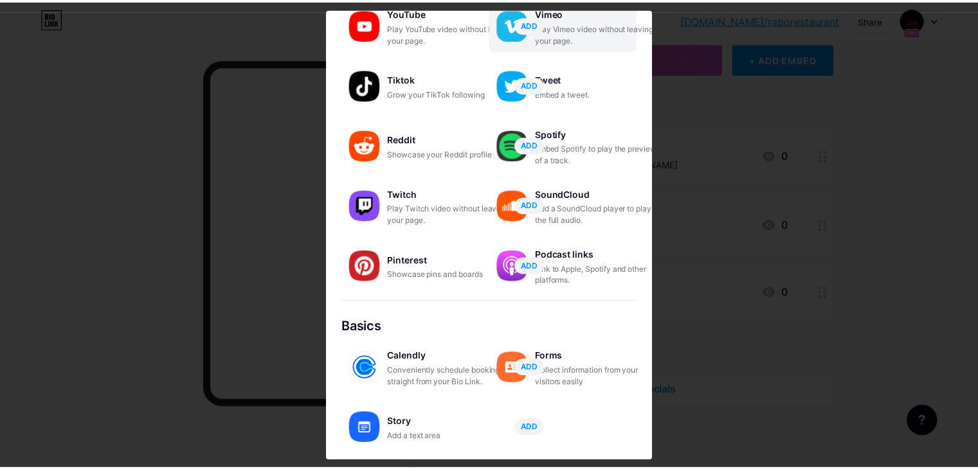
scroll to position [0, 0]
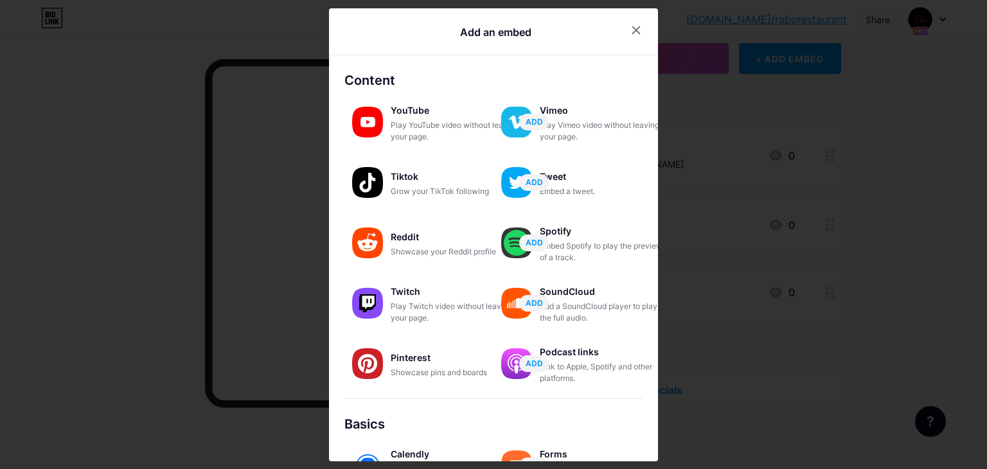
click at [882, 115] on div at bounding box center [493, 234] width 987 height 469
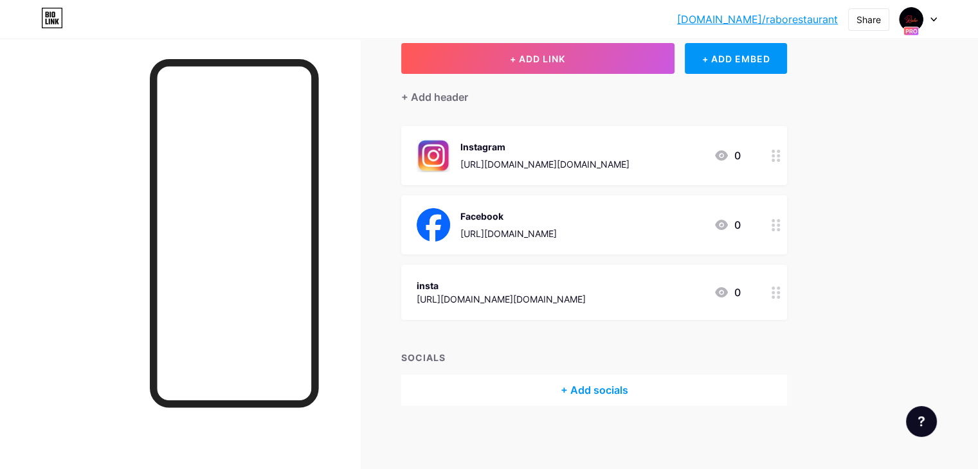
click at [780, 294] on icon at bounding box center [775, 293] width 9 height 12
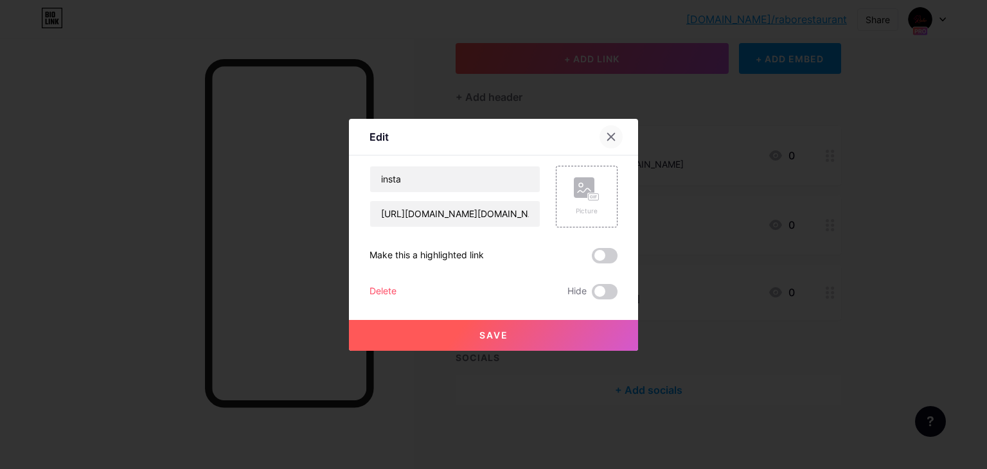
click at [611, 135] on icon at bounding box center [611, 137] width 10 height 10
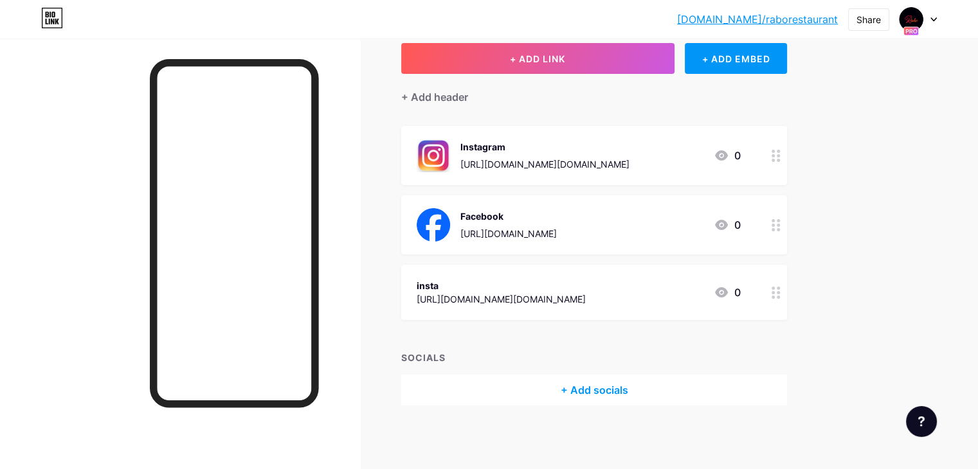
click at [780, 287] on icon at bounding box center [775, 293] width 9 height 12
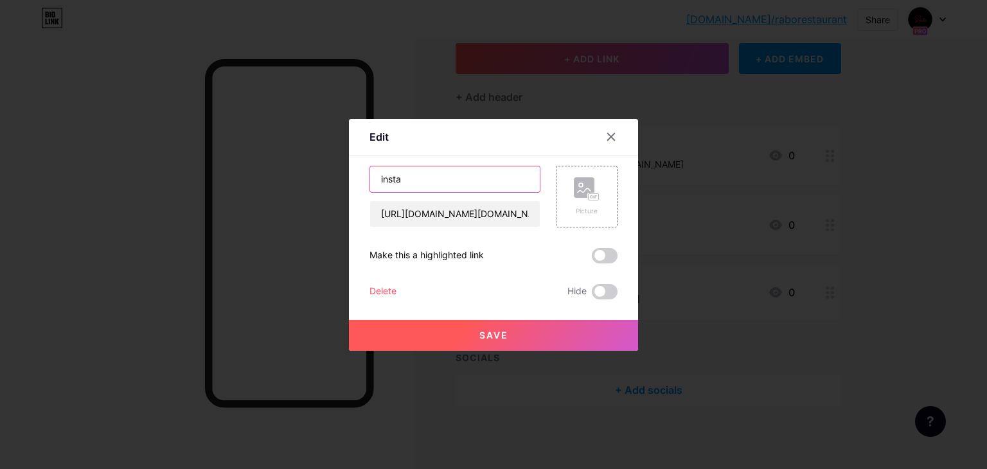
click at [512, 183] on input "insta" at bounding box center [455, 180] width 170 height 26
type input "i"
type input "Instagram"
click at [913, 204] on div at bounding box center [493, 234] width 987 height 469
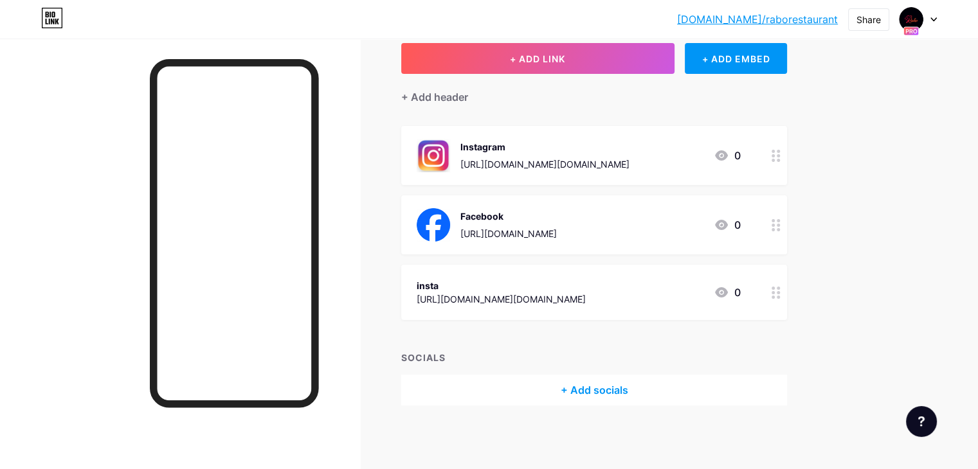
click at [787, 287] on div at bounding box center [776, 292] width 22 height 55
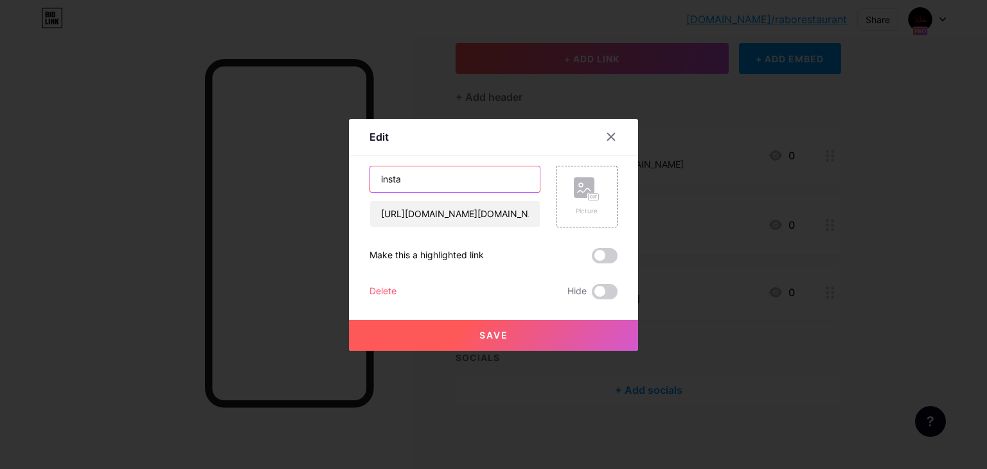
click at [453, 185] on input "insta" at bounding box center [455, 180] width 170 height 26
type input "Instagram"
click at [603, 186] on div "Picture" at bounding box center [587, 197] width 62 height 62
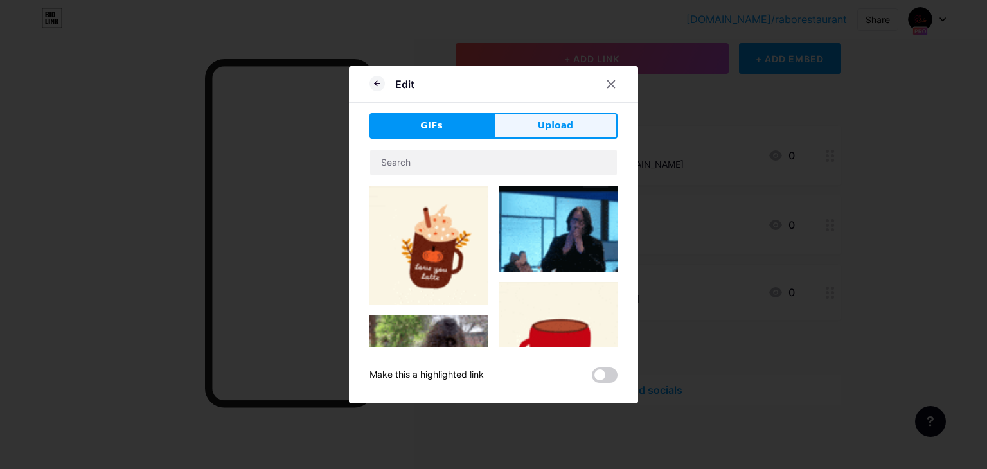
click at [561, 131] on span "Upload" at bounding box center [555, 126] width 35 height 14
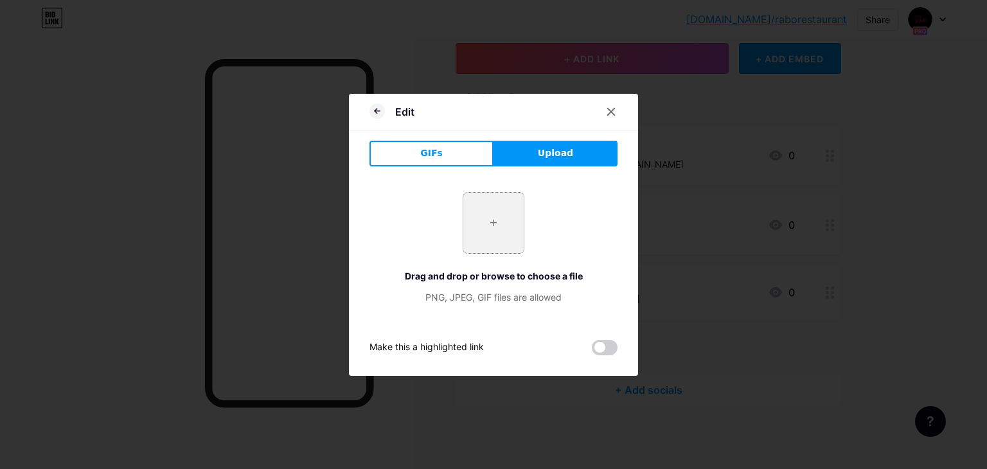
click at [491, 229] on input "file" at bounding box center [494, 223] width 60 height 60
type input "C:\fakepath\_89649395_instagram_logo_976.jpg"
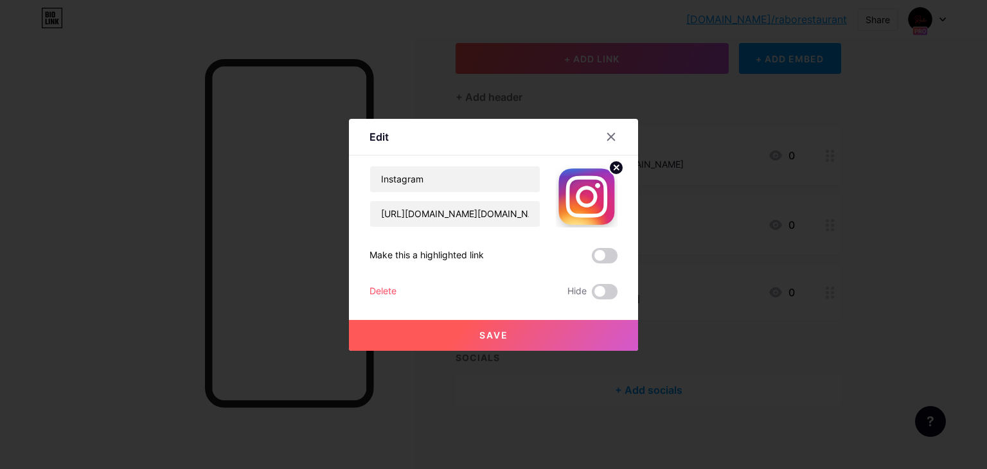
click at [536, 338] on button "Save" at bounding box center [493, 335] width 289 height 31
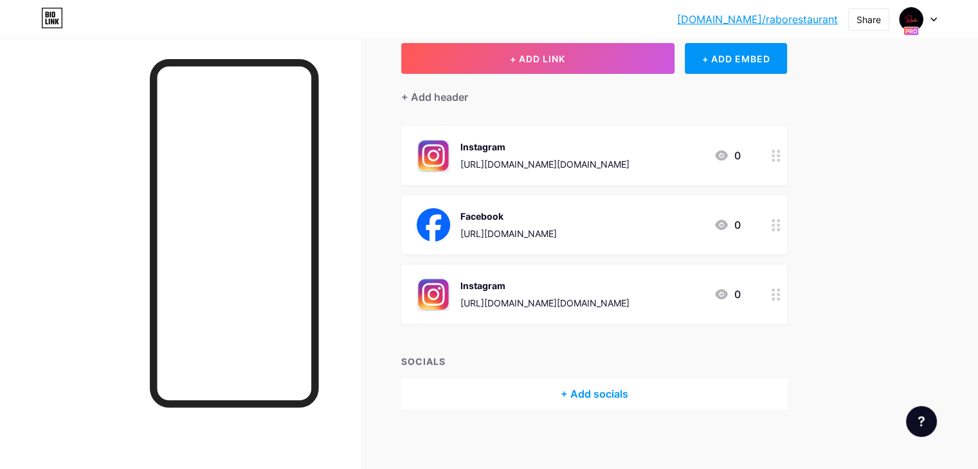
click at [780, 158] on icon at bounding box center [775, 156] width 9 height 12
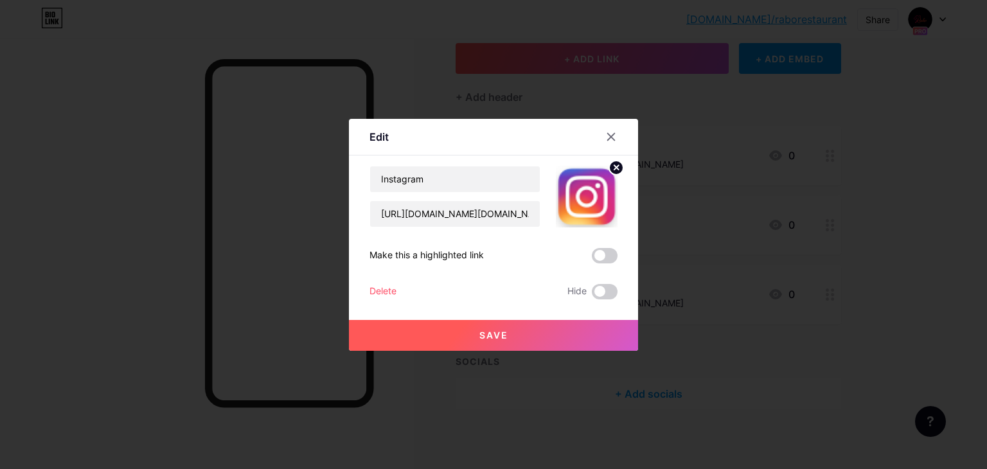
click at [382, 289] on div "Delete" at bounding box center [383, 291] width 27 height 15
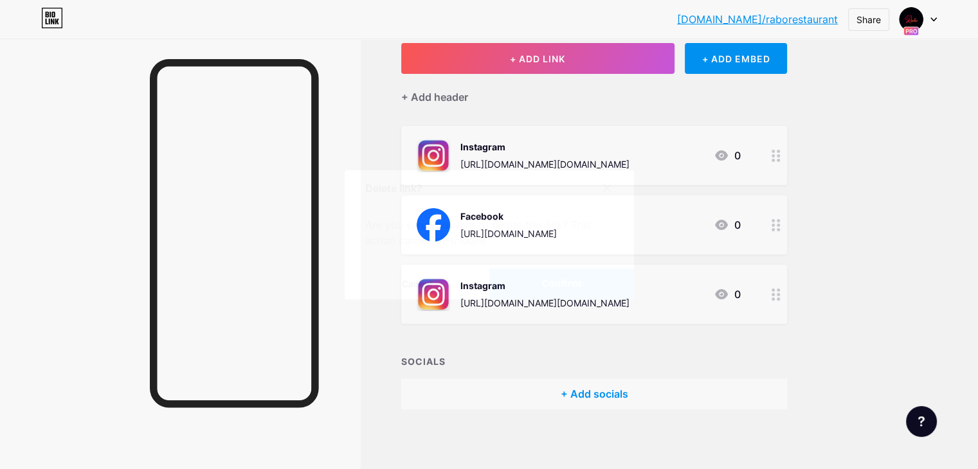
click at [527, 293] on button "Confirm" at bounding box center [561, 284] width 145 height 31
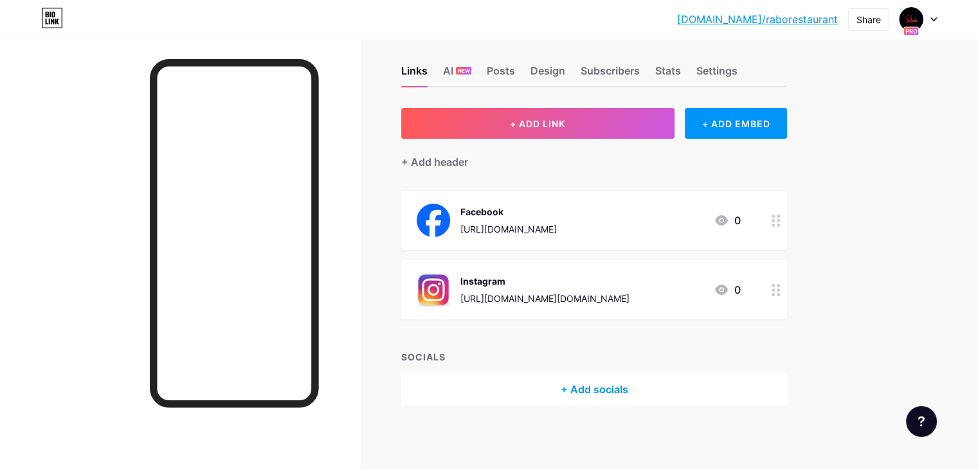
scroll to position [10, 0]
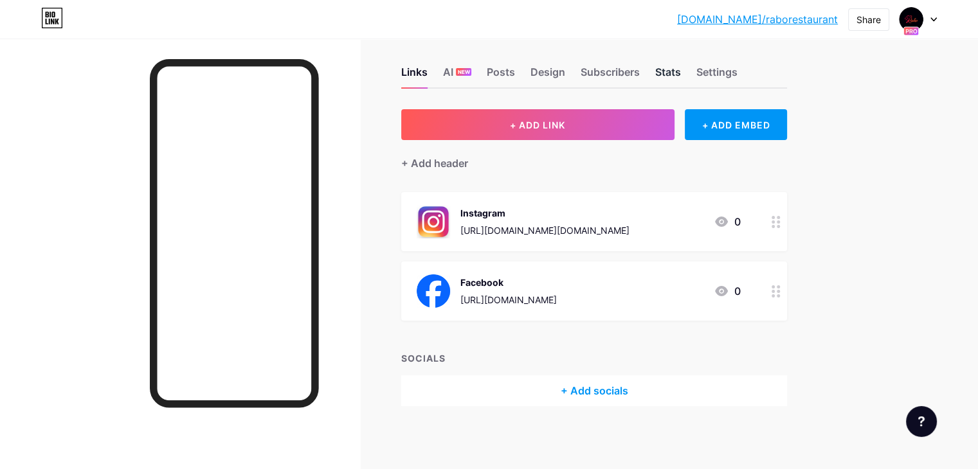
click at [681, 75] on div "Stats" at bounding box center [668, 75] width 26 height 23
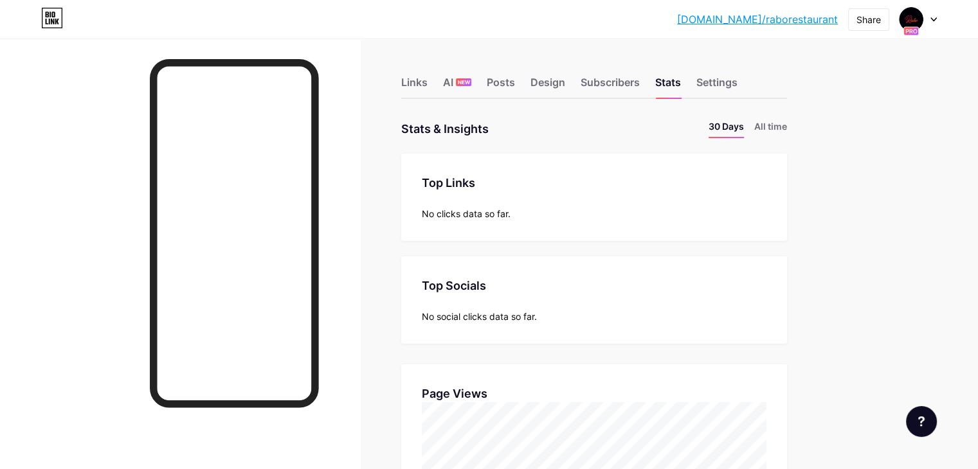
scroll to position [469, 977]
click at [428, 80] on div "Links" at bounding box center [414, 86] width 26 height 23
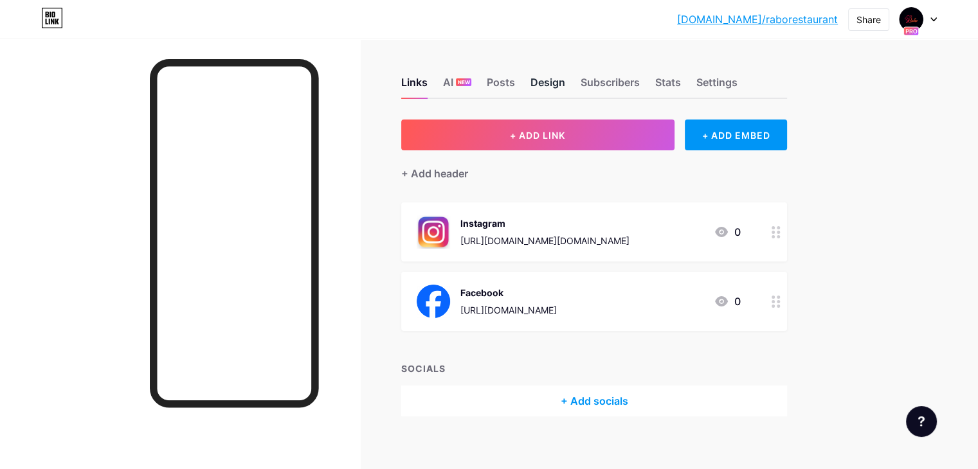
click at [565, 78] on div "Design" at bounding box center [547, 86] width 35 height 23
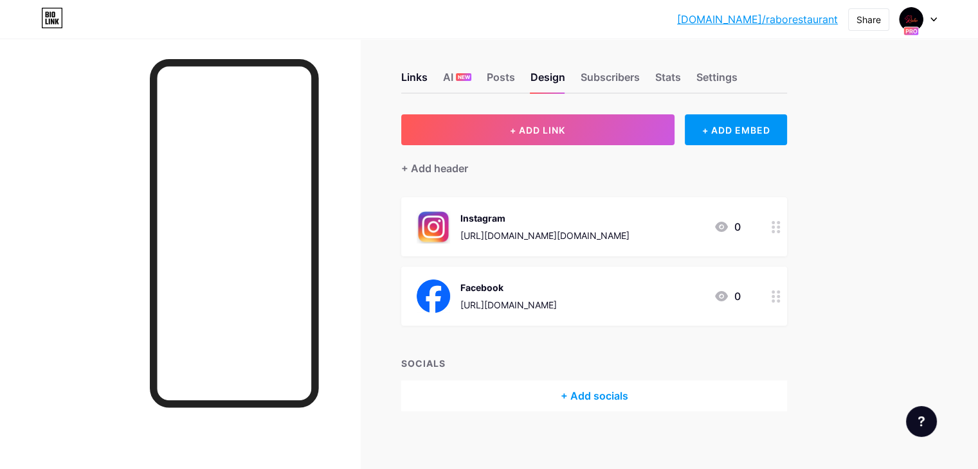
scroll to position [10, 0]
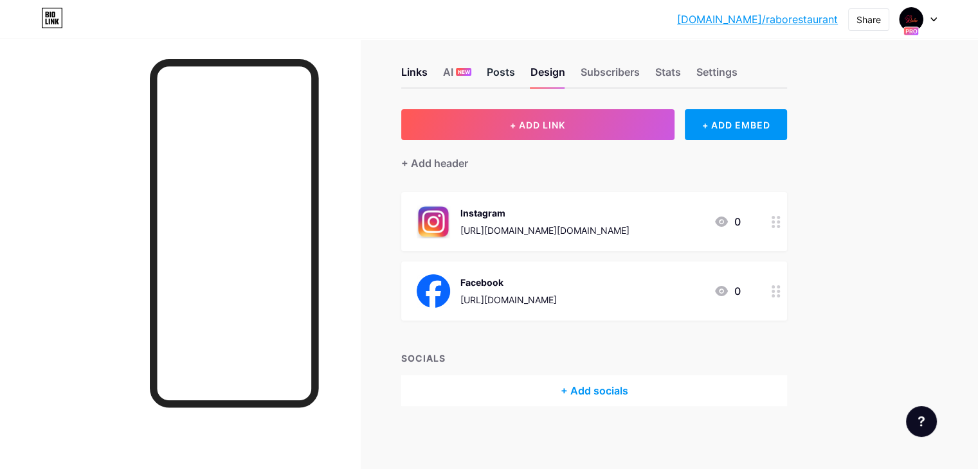
click at [515, 70] on div "Posts" at bounding box center [501, 75] width 28 height 23
click at [565, 71] on div "Design" at bounding box center [547, 75] width 35 height 23
click at [640, 70] on div "Subscribers" at bounding box center [610, 75] width 59 height 23
click at [681, 68] on div "Stats" at bounding box center [668, 75] width 26 height 23
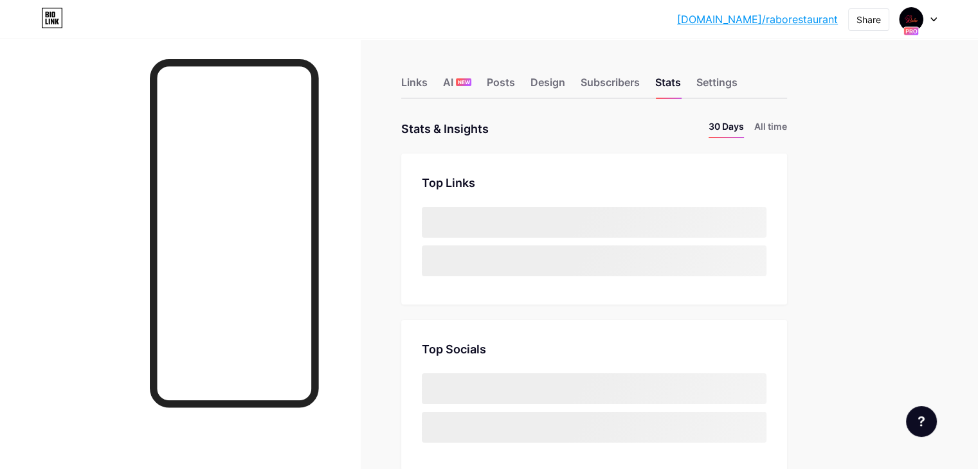
scroll to position [469, 977]
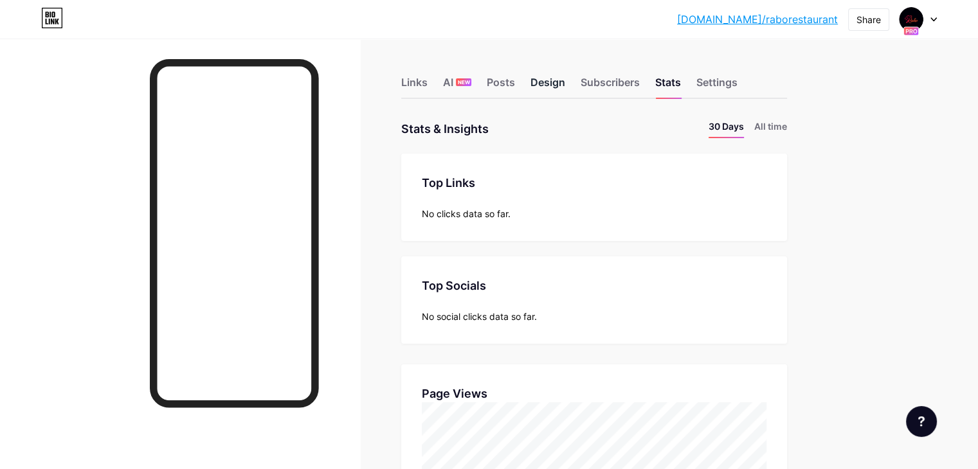
click at [565, 78] on div "Design" at bounding box center [547, 86] width 35 height 23
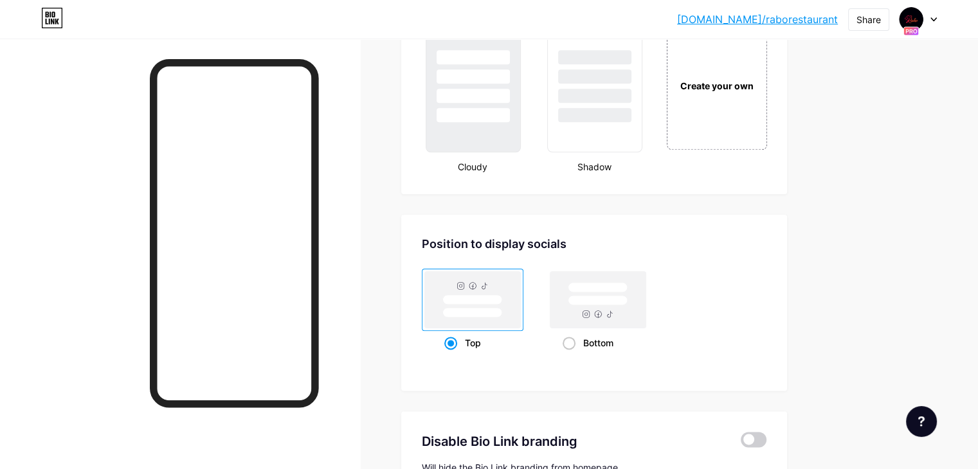
scroll to position [1521, 0]
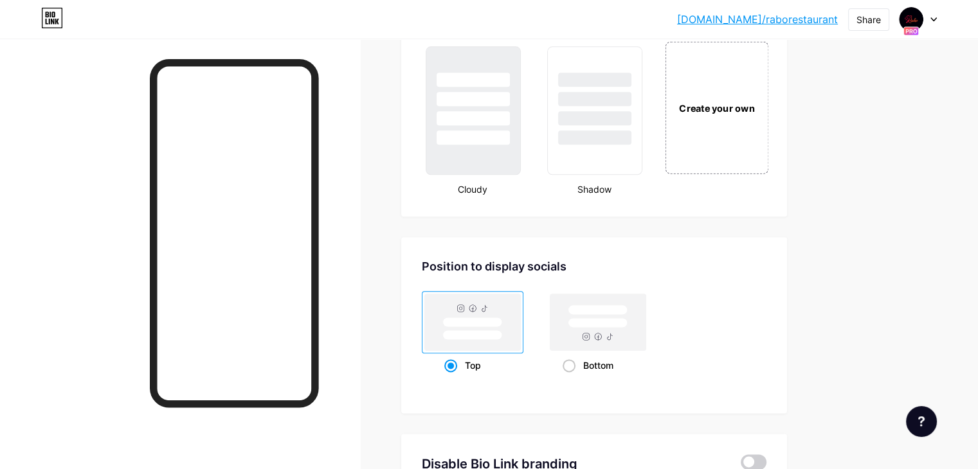
click at [764, 106] on div "Create your own" at bounding box center [716, 108] width 96 height 14
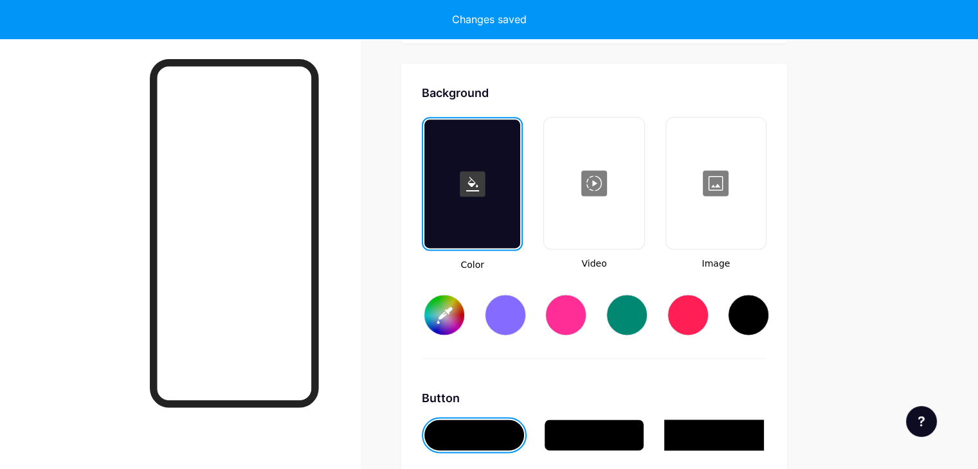
scroll to position [1702, 0]
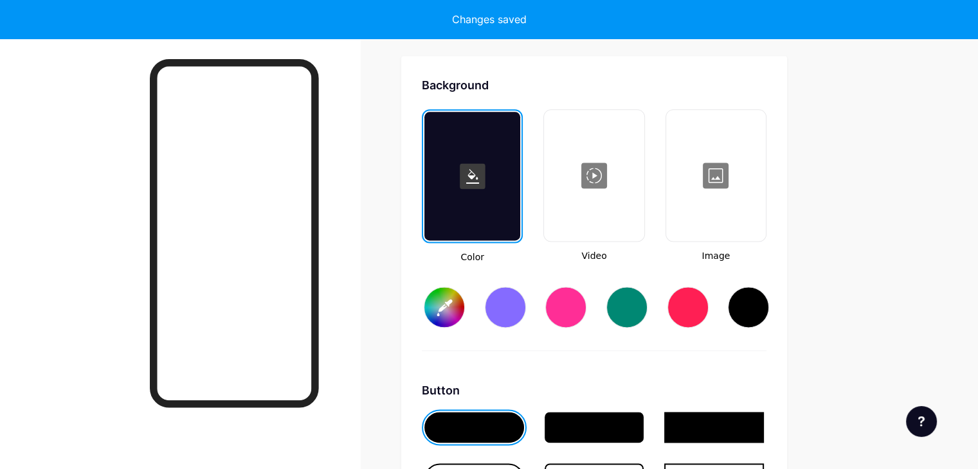
type input "#ffffff"
type input "#000000"
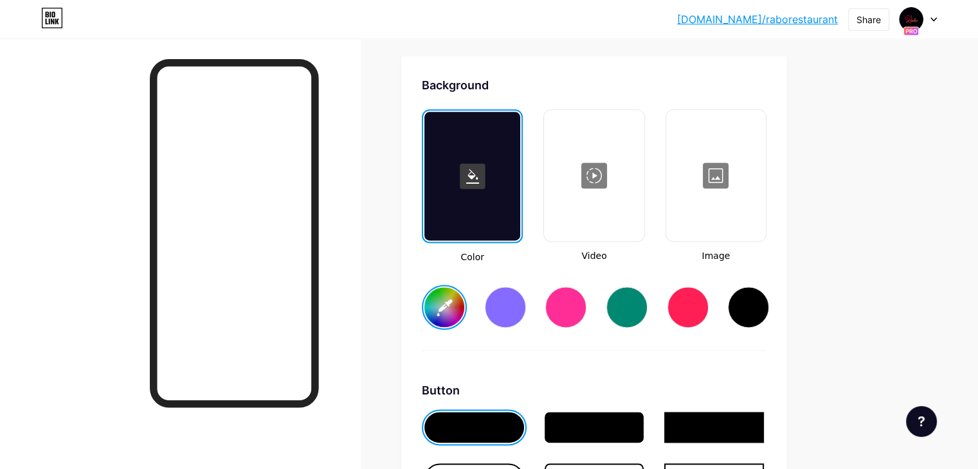
click at [630, 199] on div at bounding box center [593, 175] width 97 height 129
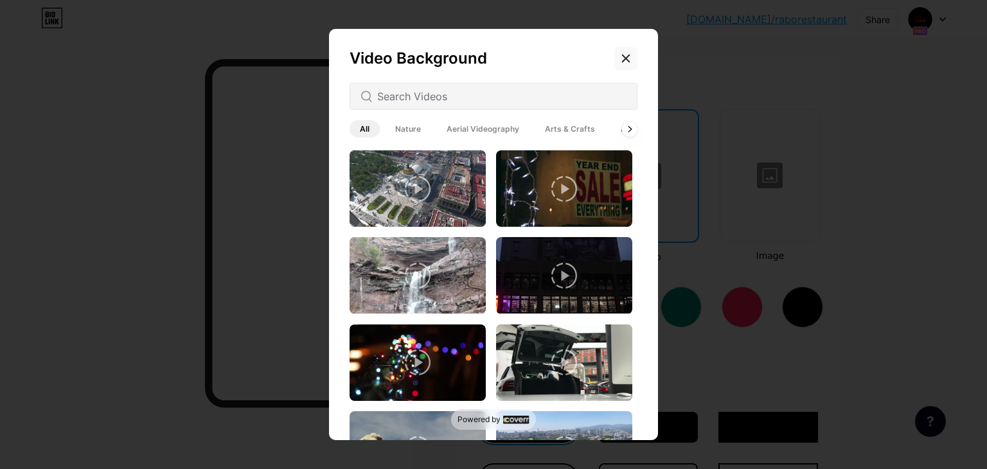
click at [627, 52] on div at bounding box center [626, 58] width 23 height 23
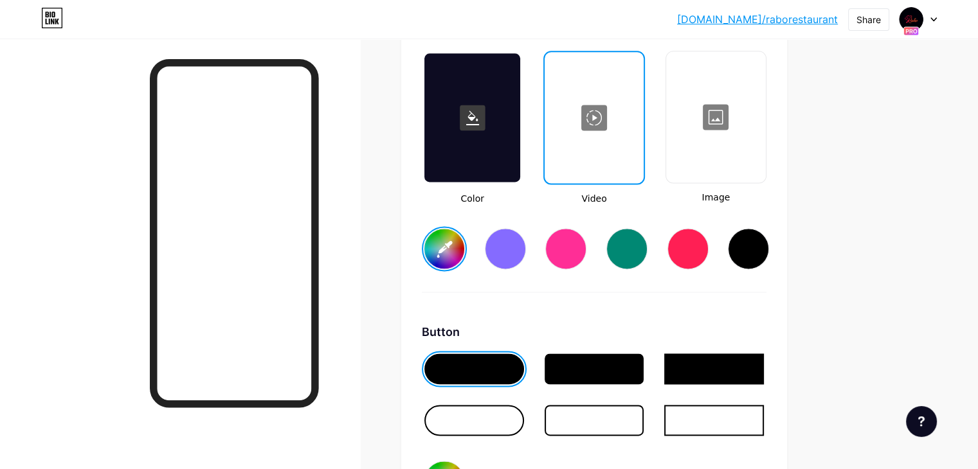
scroll to position [1831, 0]
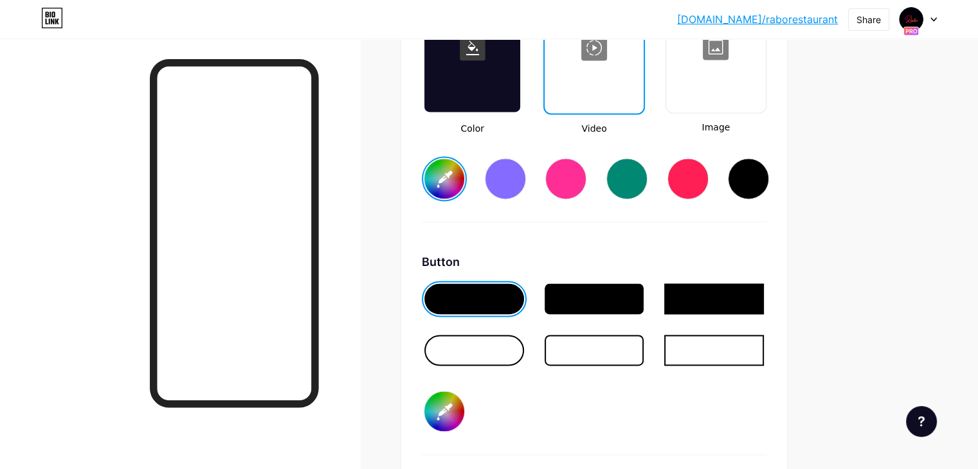
click at [526, 178] on div at bounding box center [505, 178] width 41 height 41
click at [654, 175] on div "#856bff" at bounding box center [594, 169] width 345 height 66
click at [586, 172] on div at bounding box center [565, 178] width 41 height 41
click at [526, 172] on div at bounding box center [505, 178] width 41 height 41
click at [464, 178] on input "#856bff" at bounding box center [444, 179] width 40 height 40
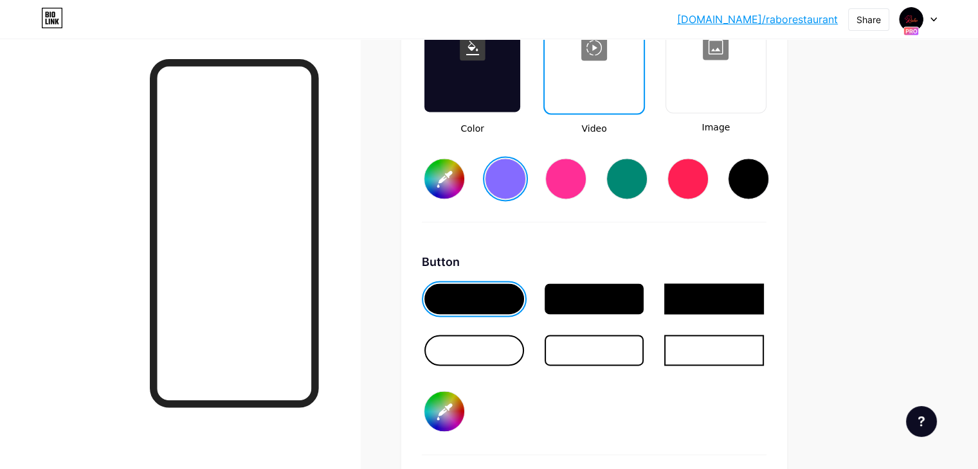
type input "#856bff"
click at [704, 217] on div "Color Video Image #856bff" at bounding box center [594, 102] width 345 height 242
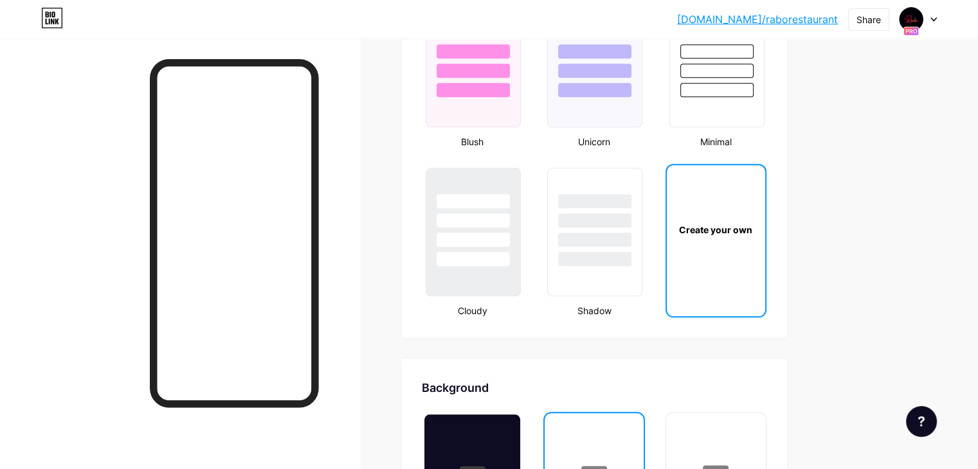
scroll to position [1571, 0]
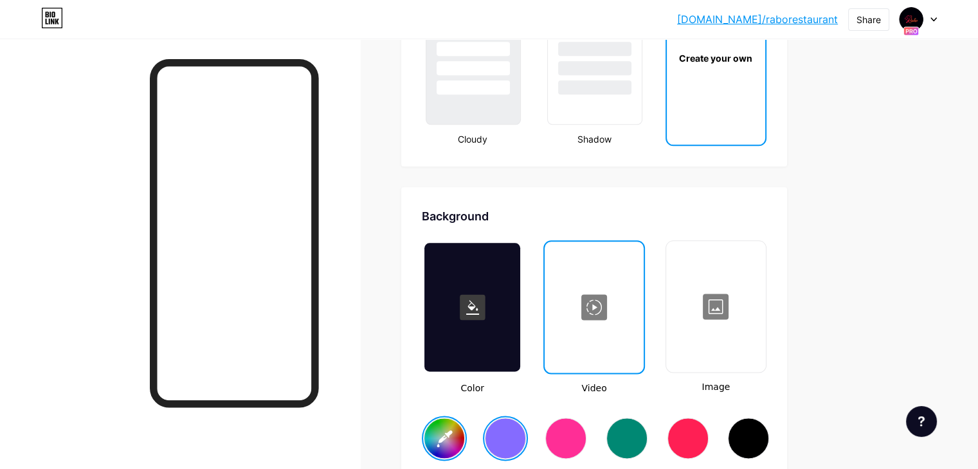
click at [764, 287] on div at bounding box center [715, 306] width 97 height 129
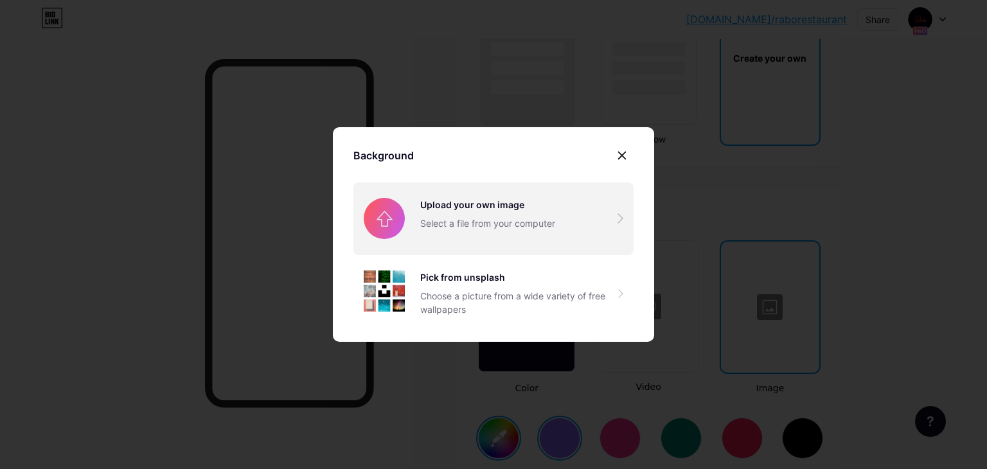
click at [512, 215] on input "file" at bounding box center [494, 219] width 280 height 72
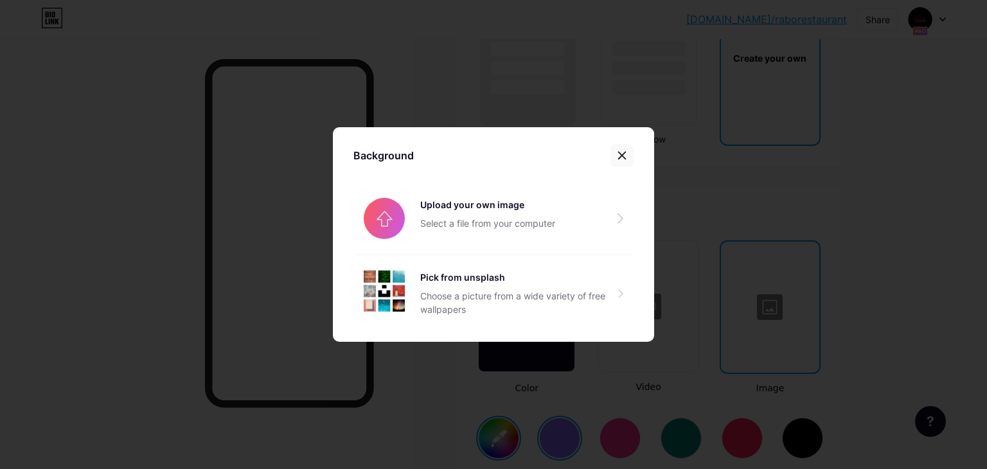
click at [620, 154] on icon at bounding box center [622, 155] width 7 height 7
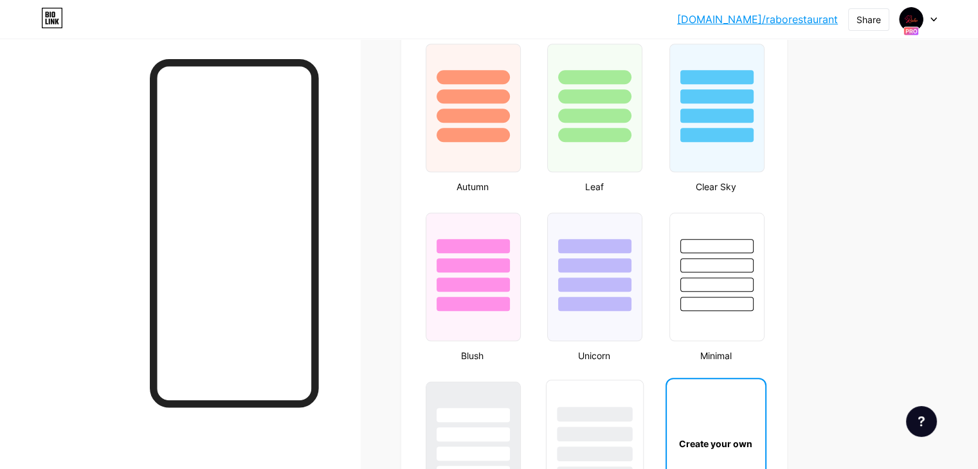
scroll to position [993, 0]
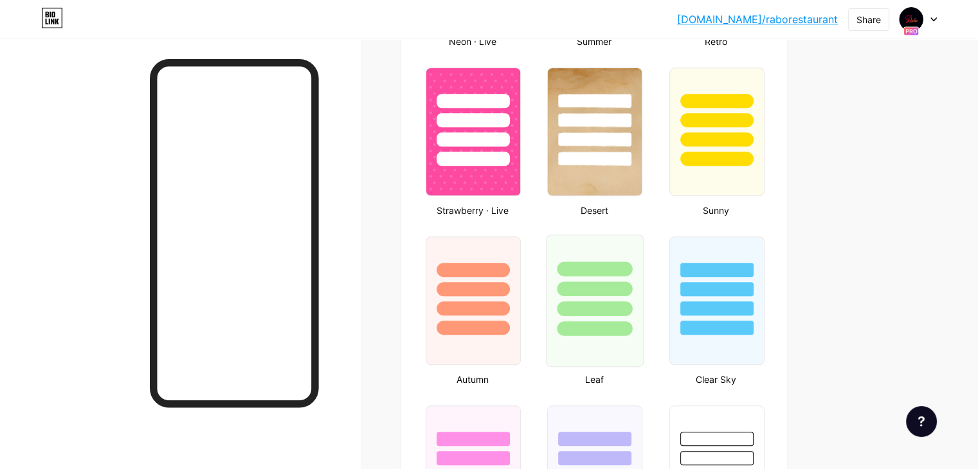
click at [630, 262] on div at bounding box center [594, 269] width 75 height 15
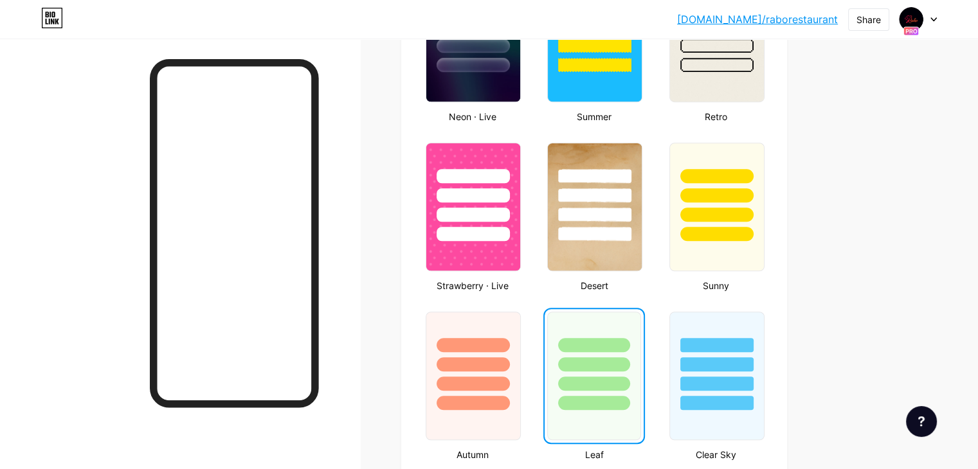
scroll to position [800, 0]
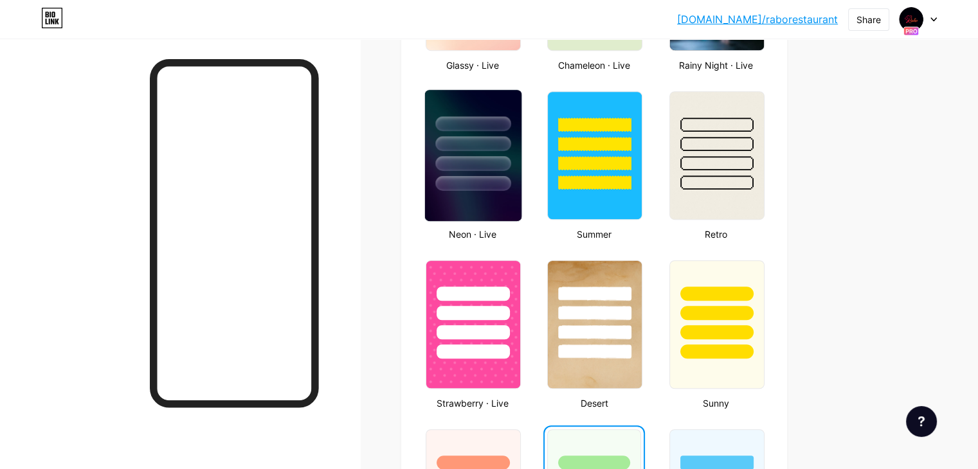
click at [510, 162] on div at bounding box center [472, 163] width 75 height 15
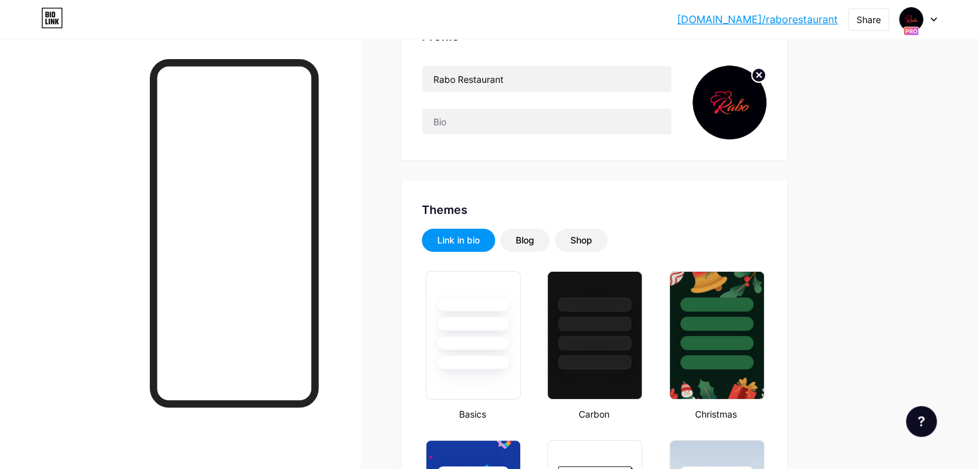
scroll to position [193, 0]
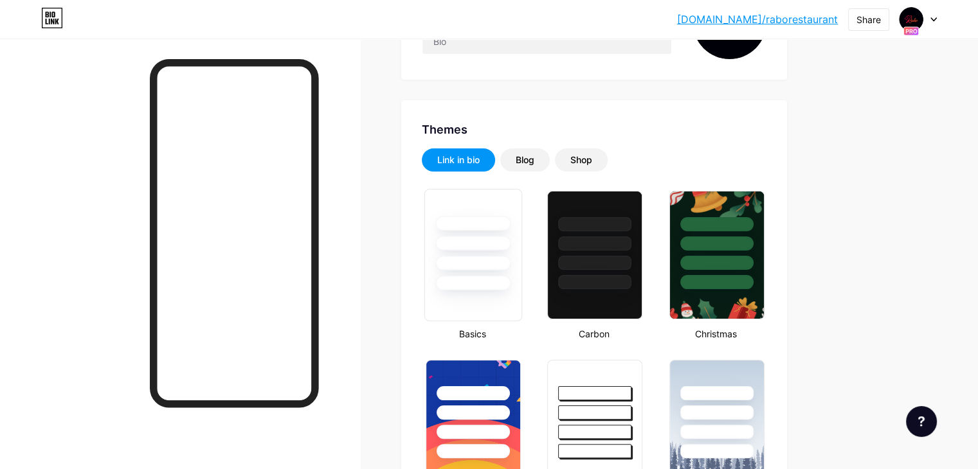
click at [510, 237] on div at bounding box center [472, 243] width 75 height 15
